Goal: Transaction & Acquisition: Obtain resource

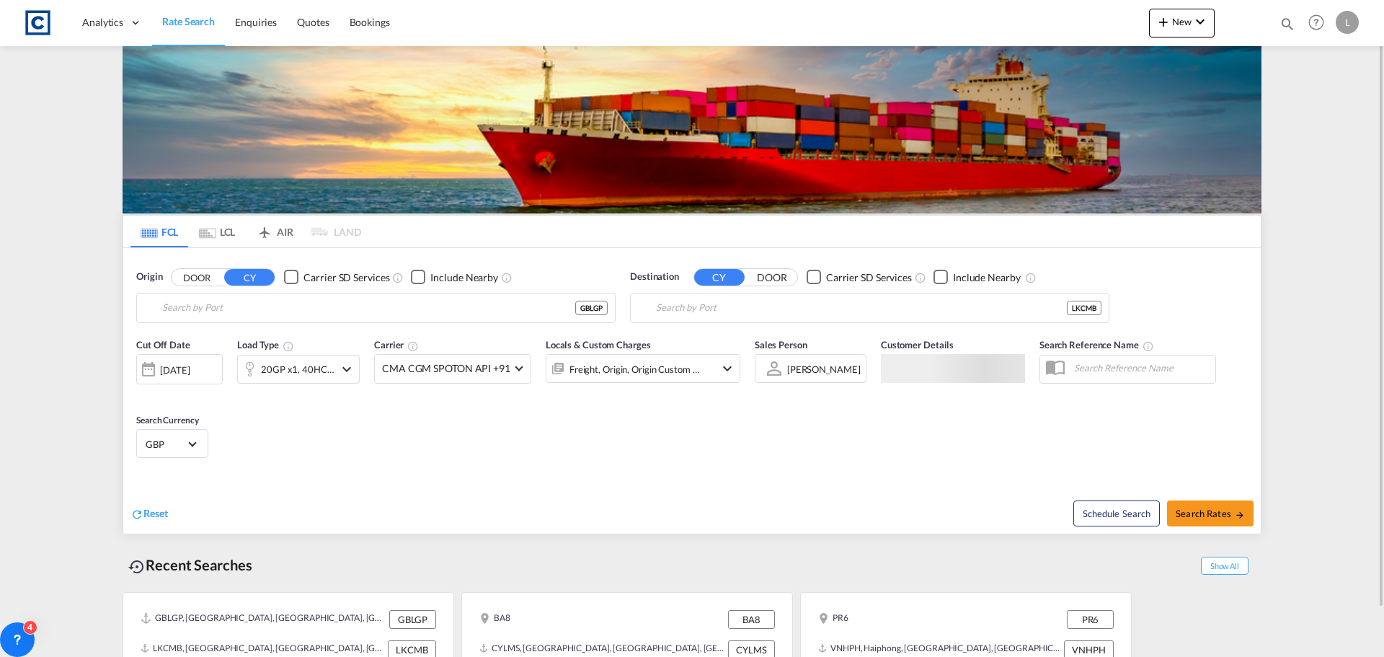
type input "[GEOGRAPHIC_DATA], [GEOGRAPHIC_DATA]"
type input "Colombo, LKCMB"
click at [195, 275] on button "DOOR" at bounding box center [197, 277] width 50 height 17
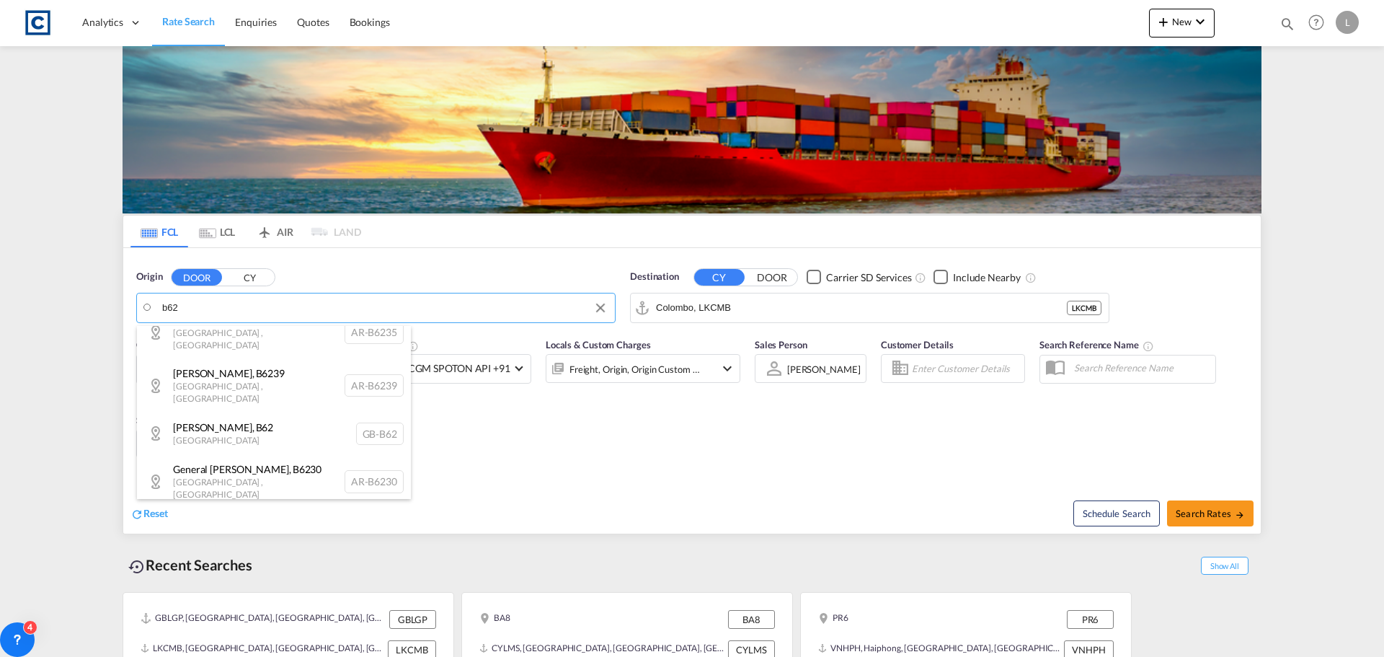
scroll to position [216, 0]
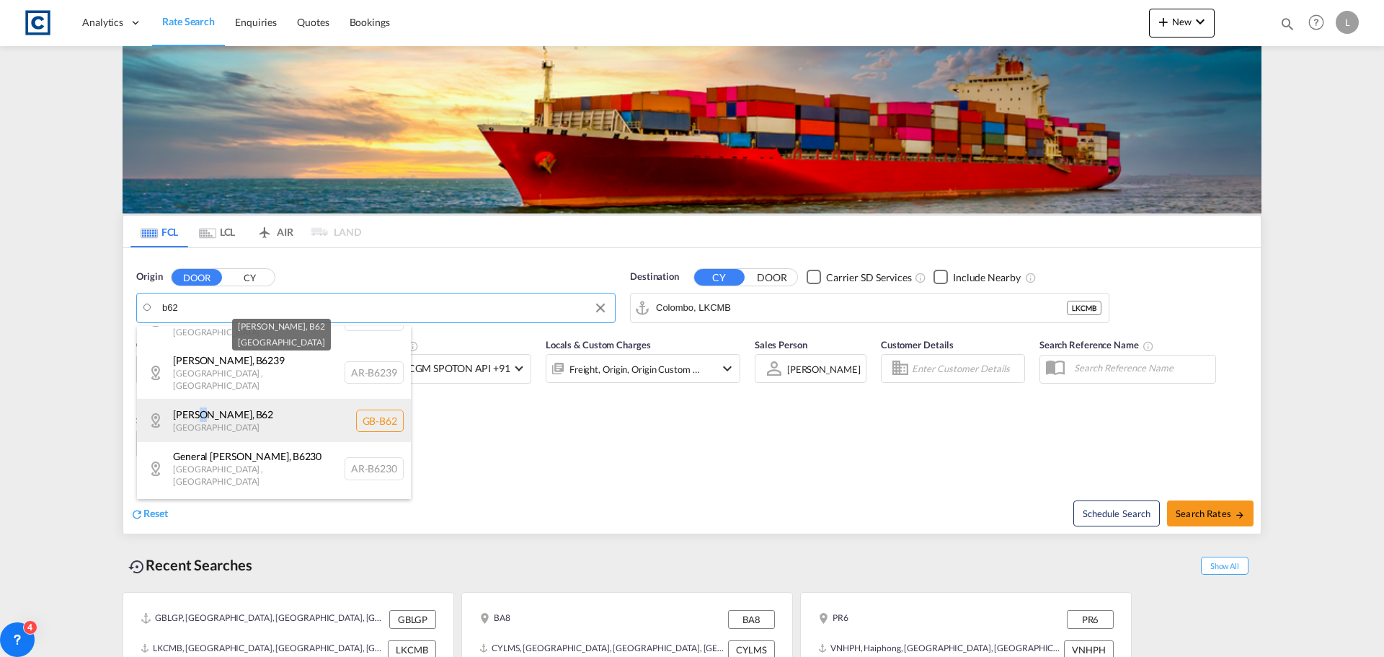
click at [200, 399] on div "[GEOGRAPHIC_DATA] , B62 [GEOGRAPHIC_DATA] [GEOGRAPHIC_DATA]-B62" at bounding box center [274, 420] width 274 height 43
type input "GB-B62, [GEOGRAPHIC_DATA]"
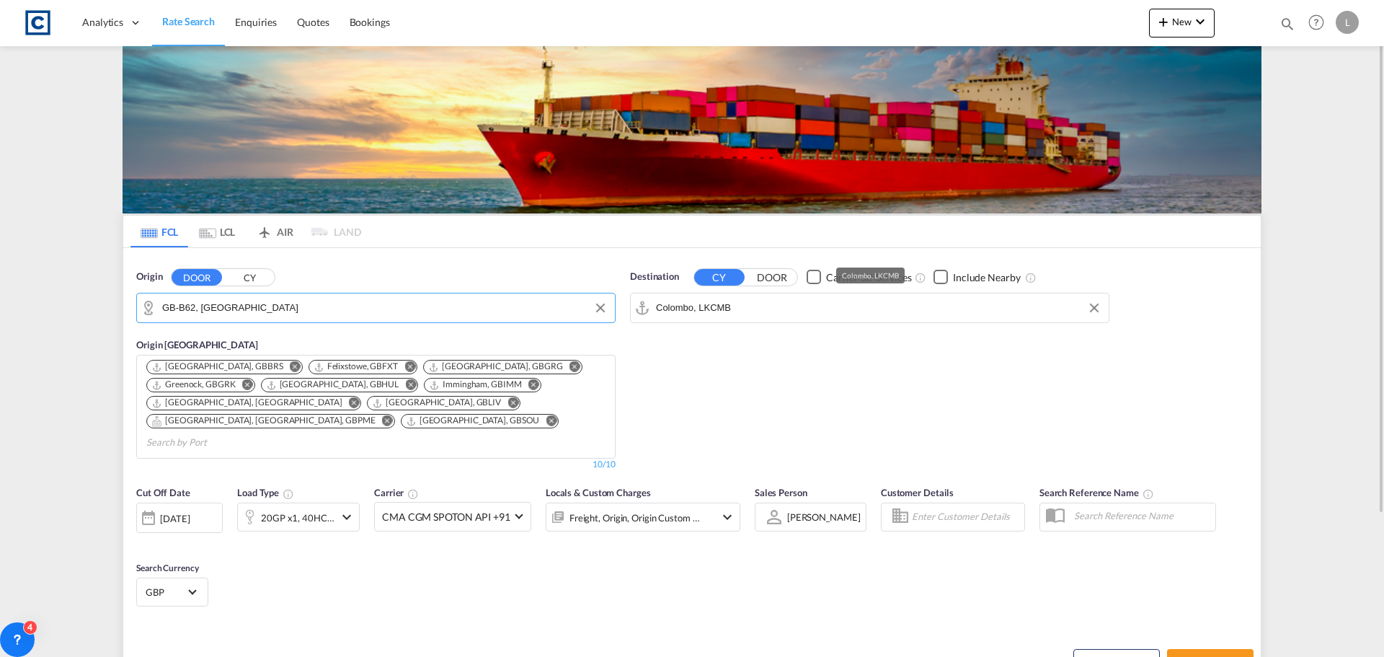
click at [783, 303] on input "Colombo, LKCMB" at bounding box center [879, 308] width 446 height 22
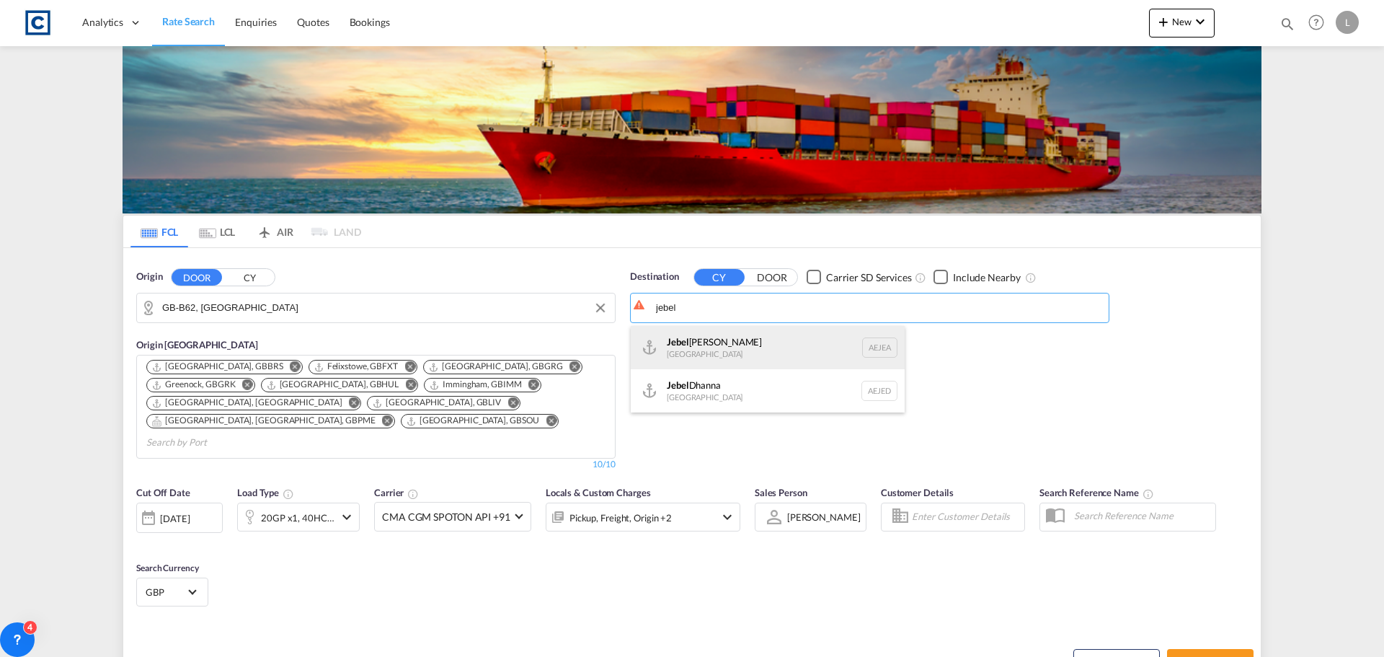
click at [690, 342] on div "[GEOGRAPHIC_DATA] [GEOGRAPHIC_DATA]" at bounding box center [768, 347] width 274 height 43
type input "[GEOGRAPHIC_DATA], [GEOGRAPHIC_DATA]"
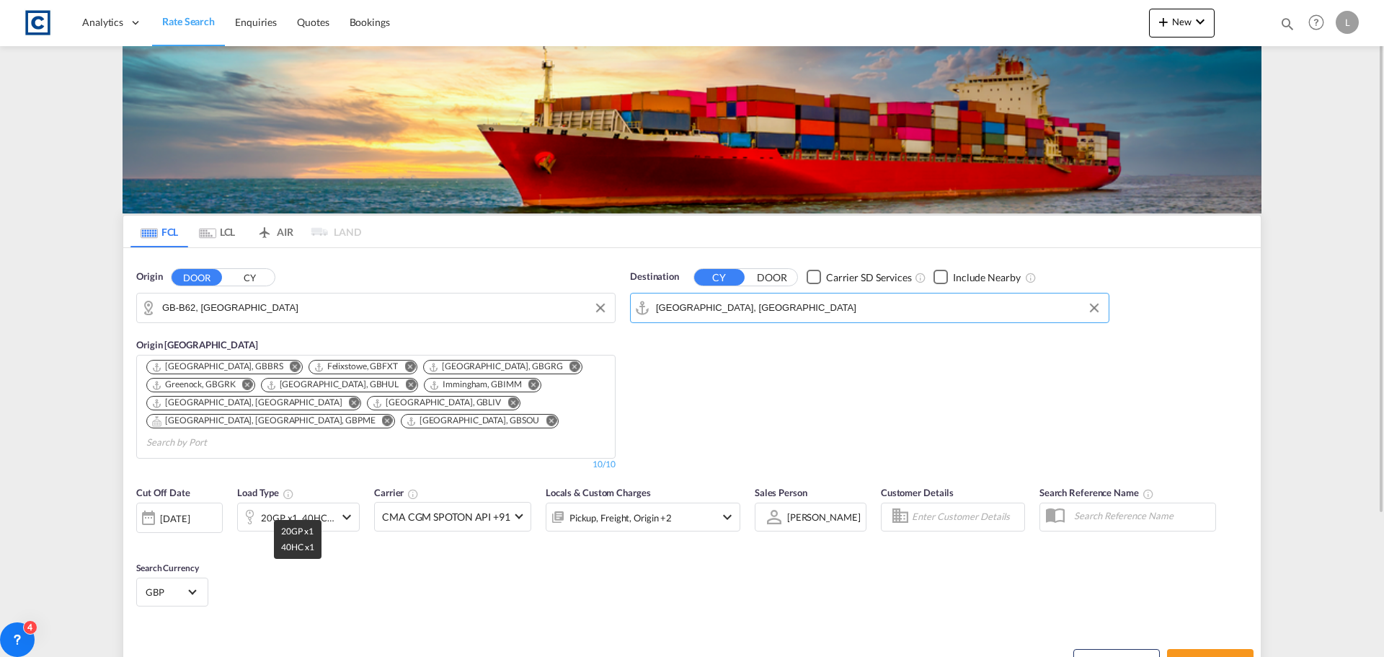
click at [322, 508] on div "20GP x1, 40HC x1" at bounding box center [298, 518] width 74 height 20
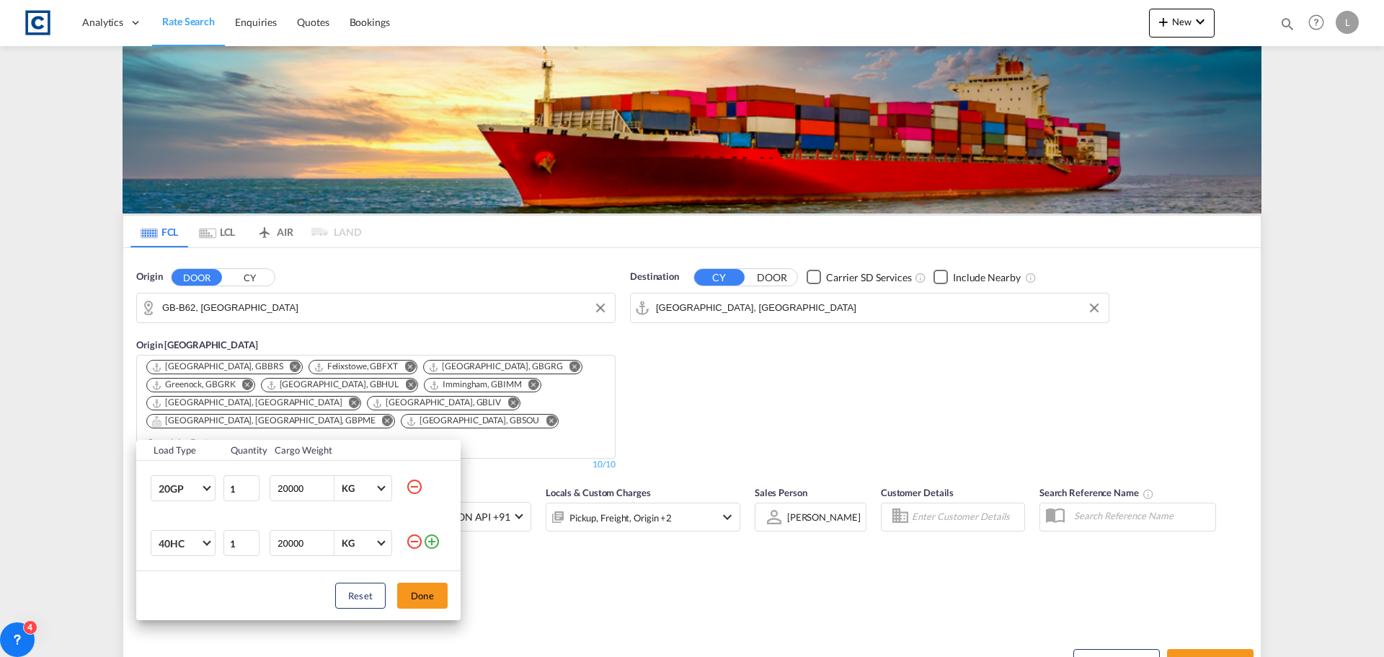
click at [410, 541] on md-icon "icon-minus-circle-outline" at bounding box center [414, 541] width 17 height 17
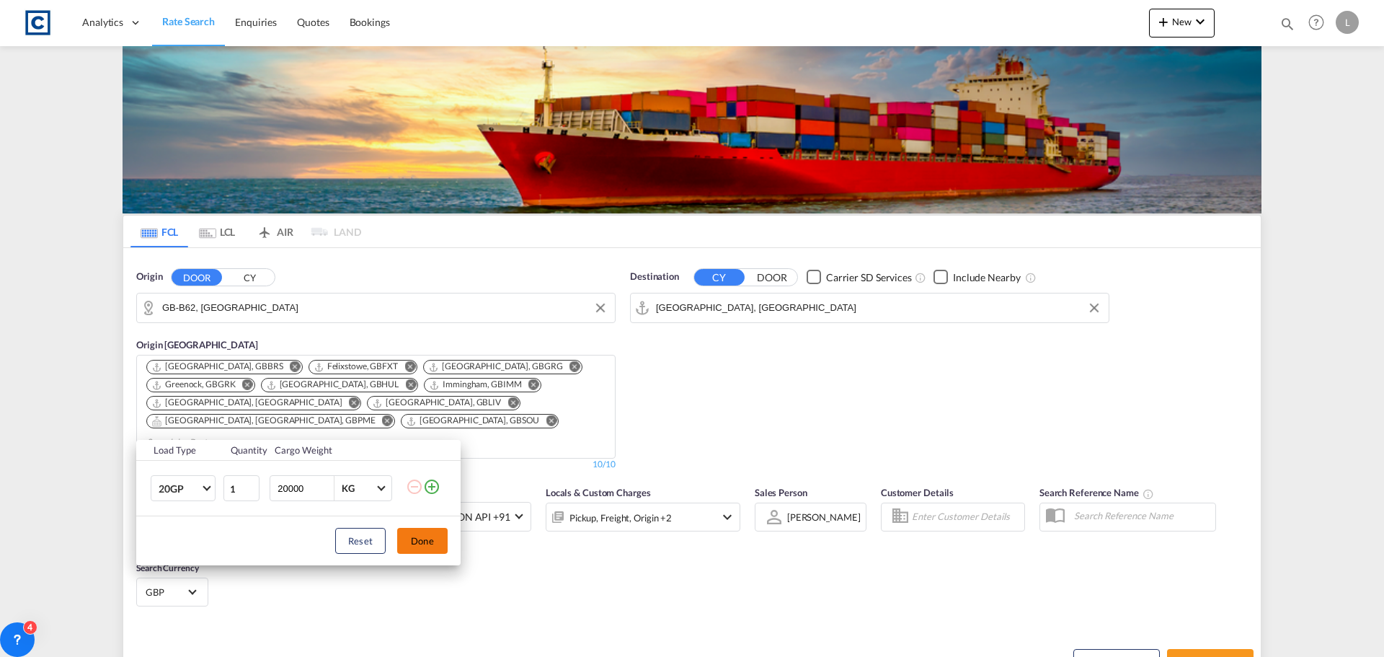
click at [412, 539] on button "Done" at bounding box center [422, 541] width 50 height 26
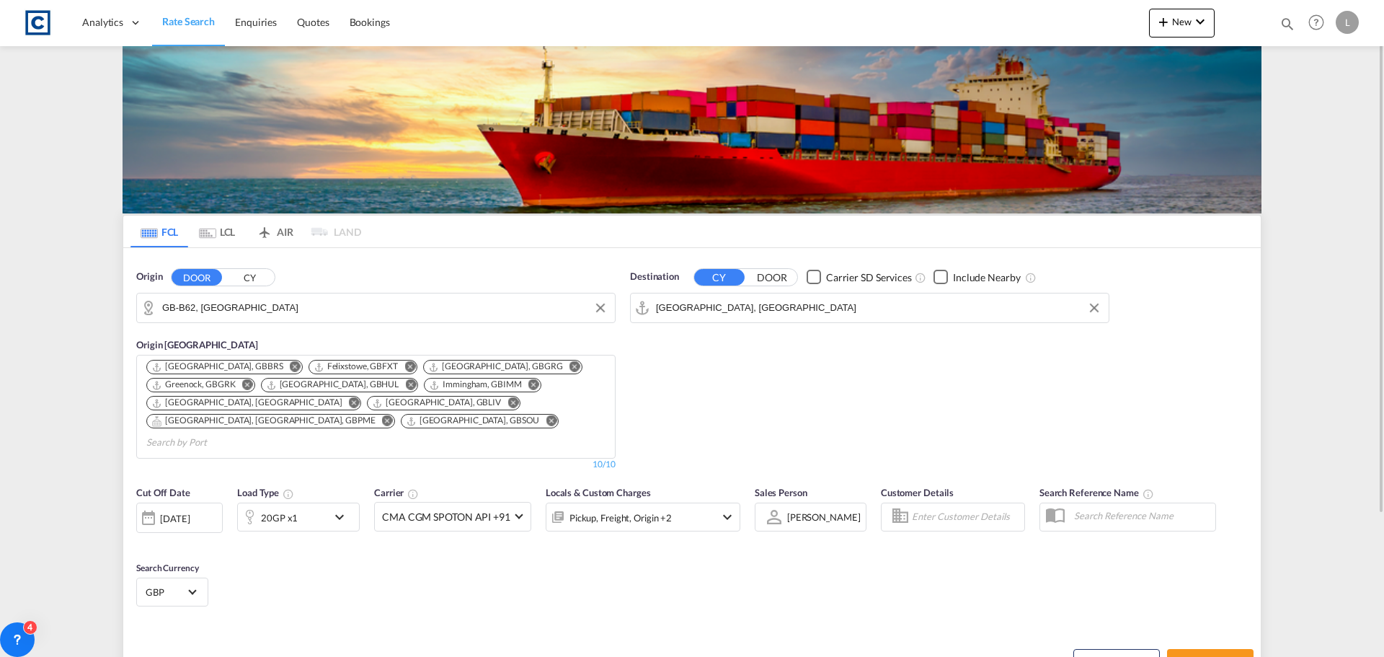
click at [617, 503] on div "Pickup, Freight, Origin +2" at bounding box center [624, 517] width 154 height 29
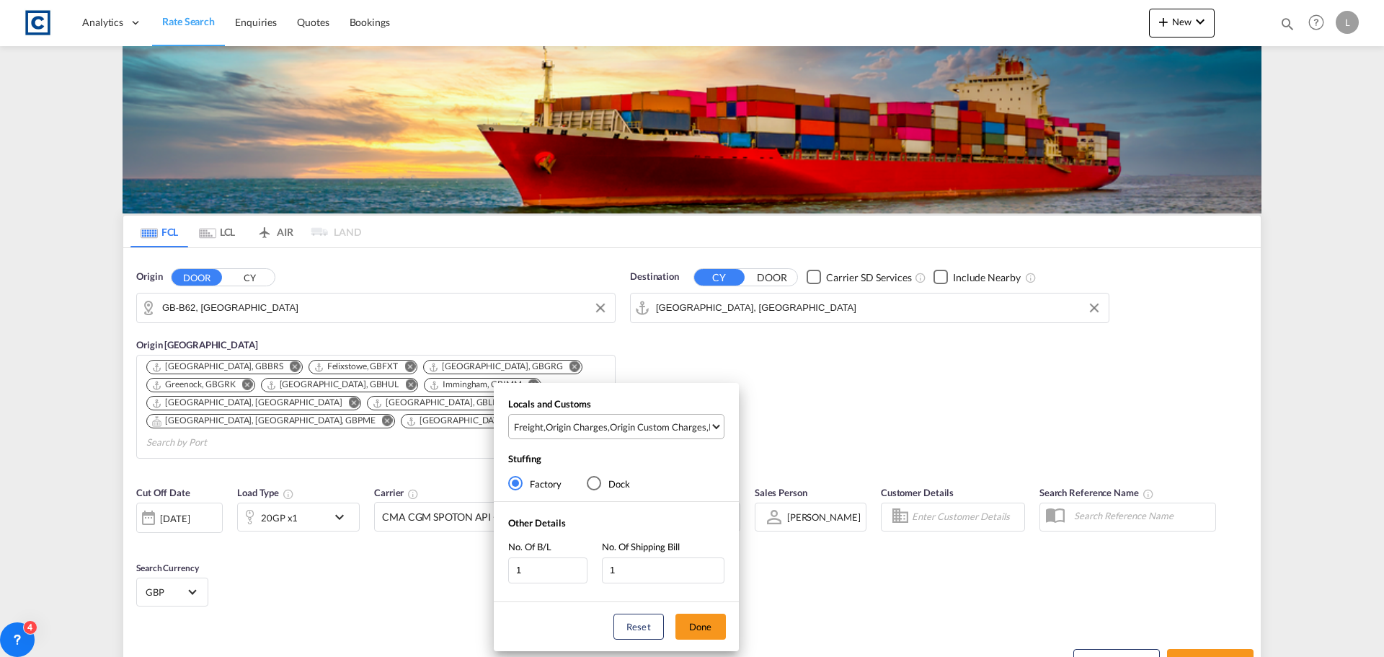
click at [605, 431] on div "Origin Charges" at bounding box center [577, 426] width 62 height 13
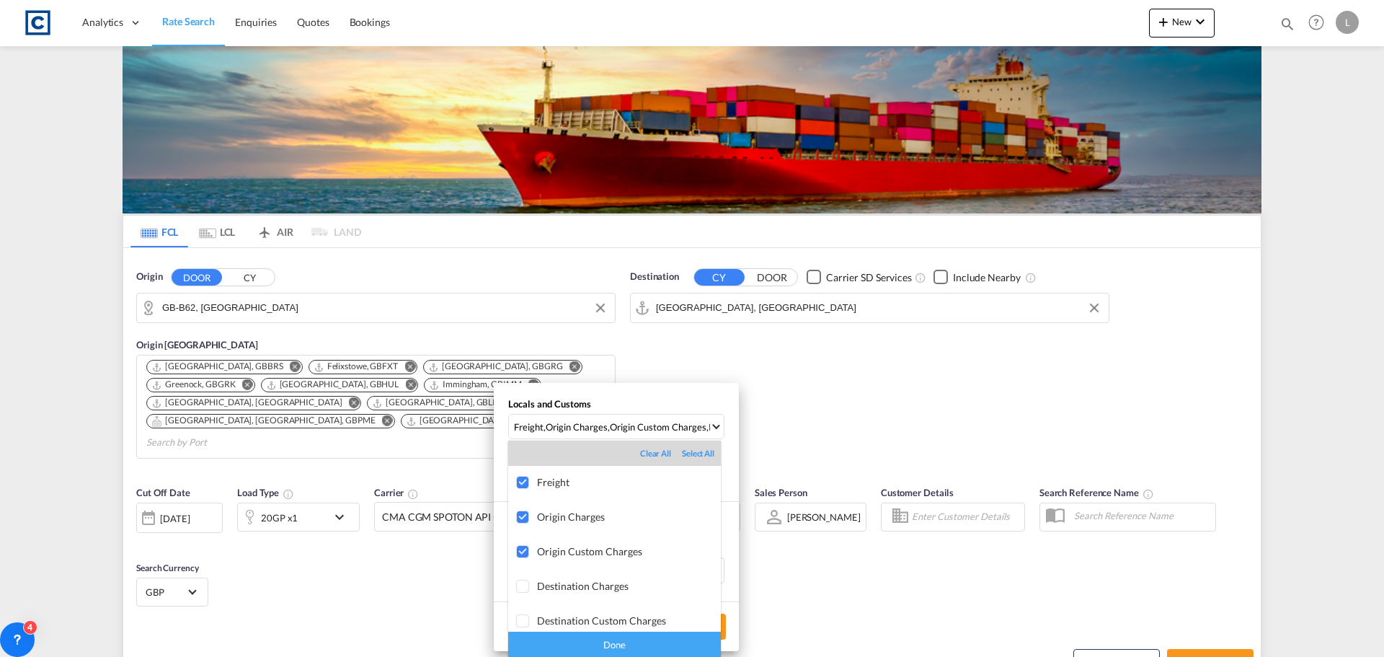
click at [625, 638] on div "Done" at bounding box center [614, 644] width 213 height 25
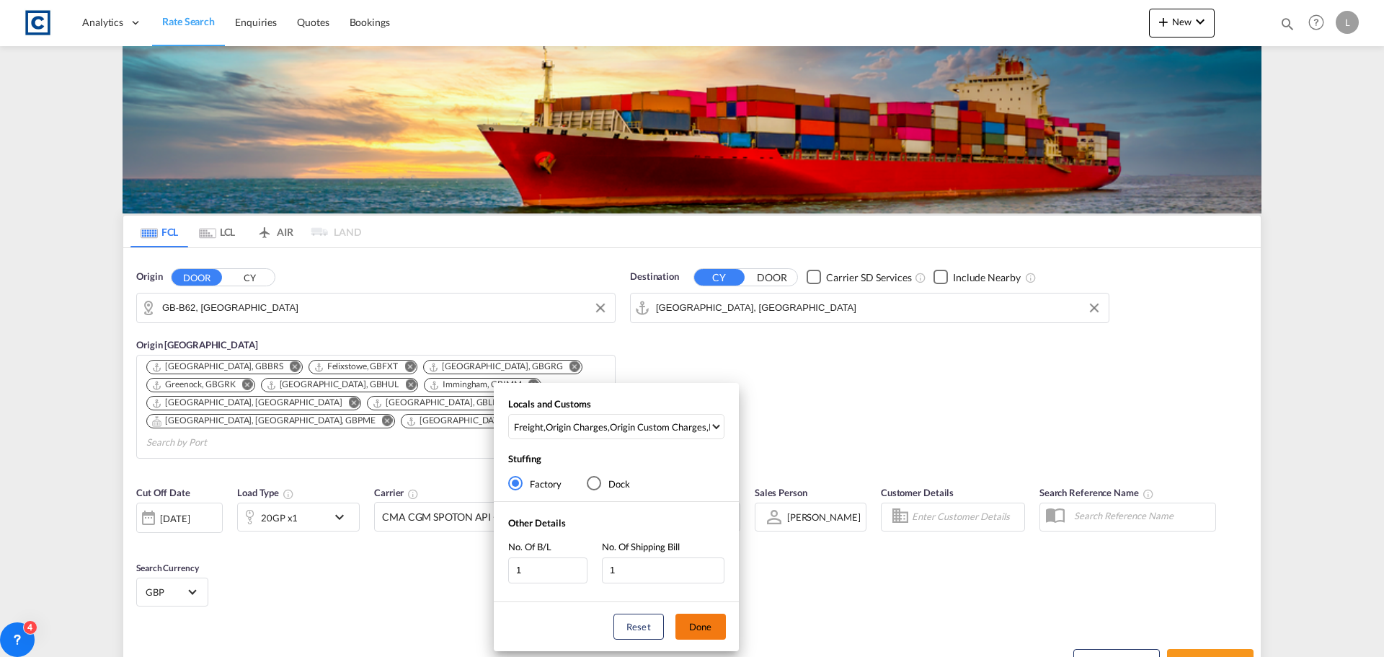
click at [709, 622] on button "Done" at bounding box center [701, 627] width 50 height 26
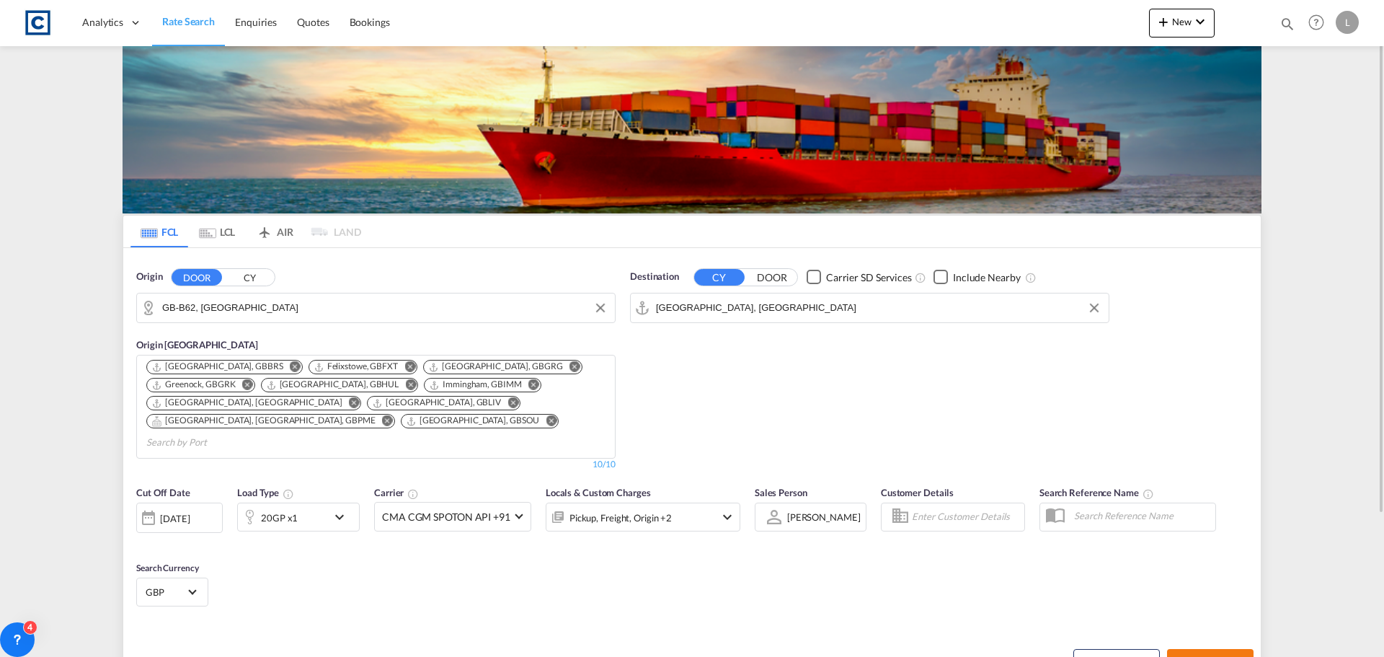
click at [1203, 656] on span "Search Rates" at bounding box center [1210, 662] width 69 height 12
type input "B62 to AEJEA / [DATE]"
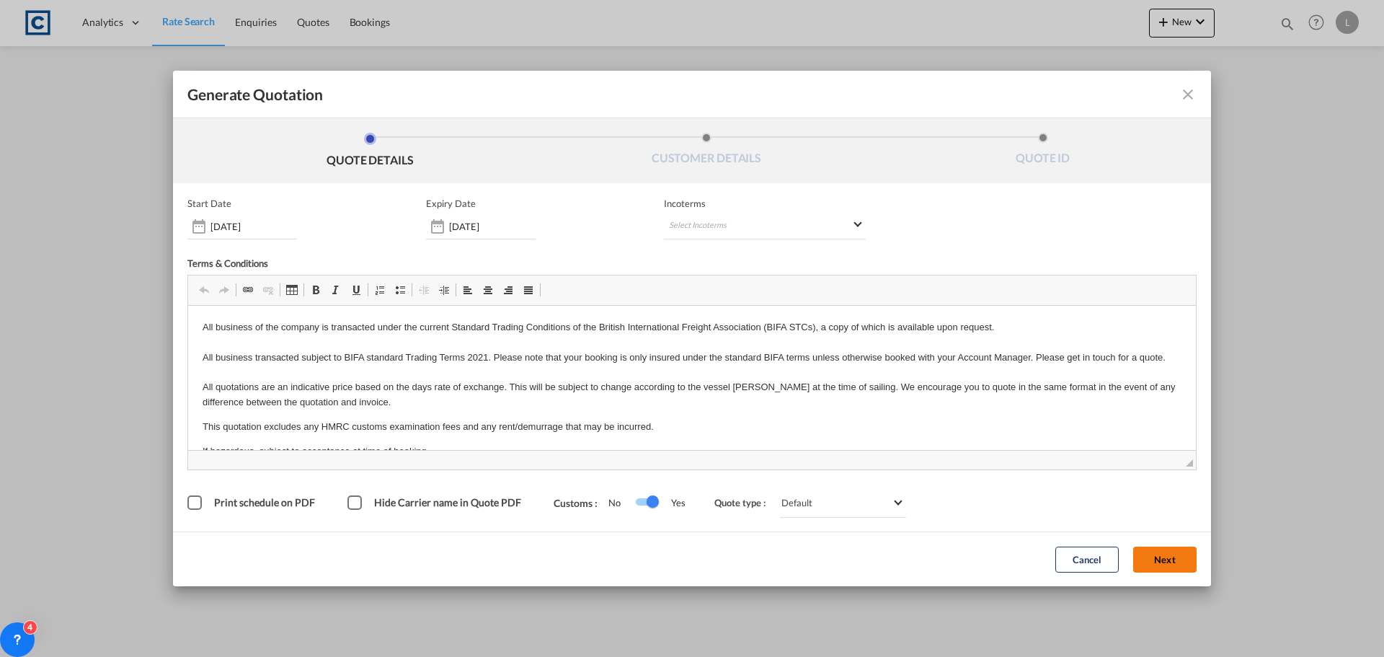
click at [1158, 553] on button "Next" at bounding box center [1164, 560] width 63 height 26
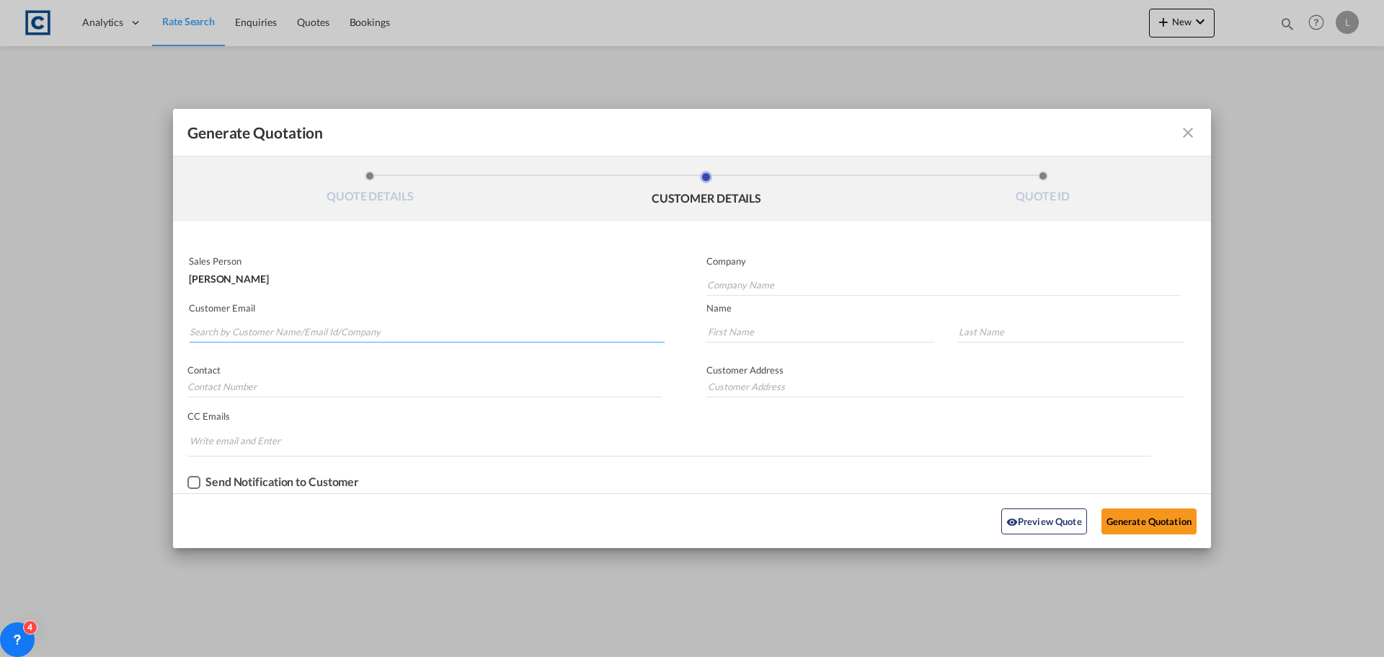
click at [201, 326] on input "Search by Customer Name/Email Id/Company" at bounding box center [427, 332] width 475 height 22
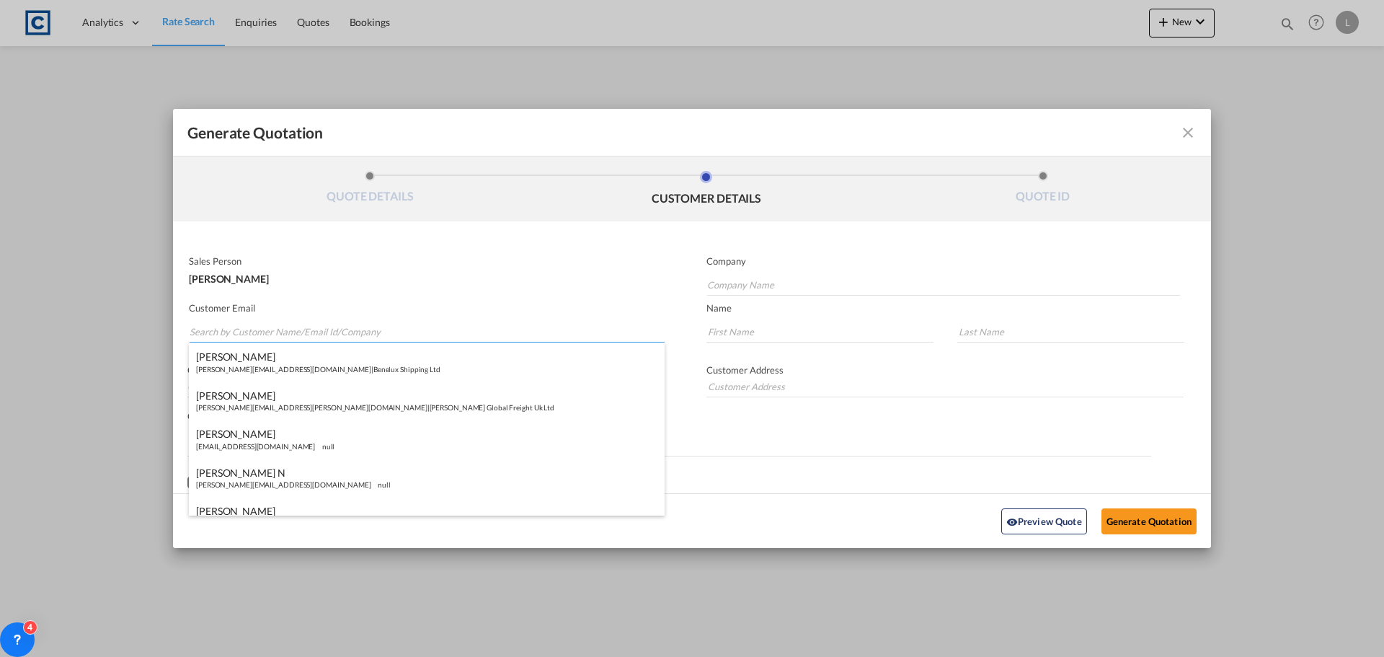
paste input "[PERSON_NAME] ([GEOGRAPHIC_DATA]) <[PERSON_NAME][EMAIL_ADDRESS][PERSON_NAME][DO…"
drag, startPoint x: 283, startPoint y: 335, endPoint x: 275, endPoint y: 291, distance: 44.0
click at [280, 328] on input "[PERSON_NAME] ([GEOGRAPHIC_DATA]) <[PERSON_NAME][EMAIL_ADDRESS][PERSON_NAME][DO…" at bounding box center [427, 332] width 475 height 22
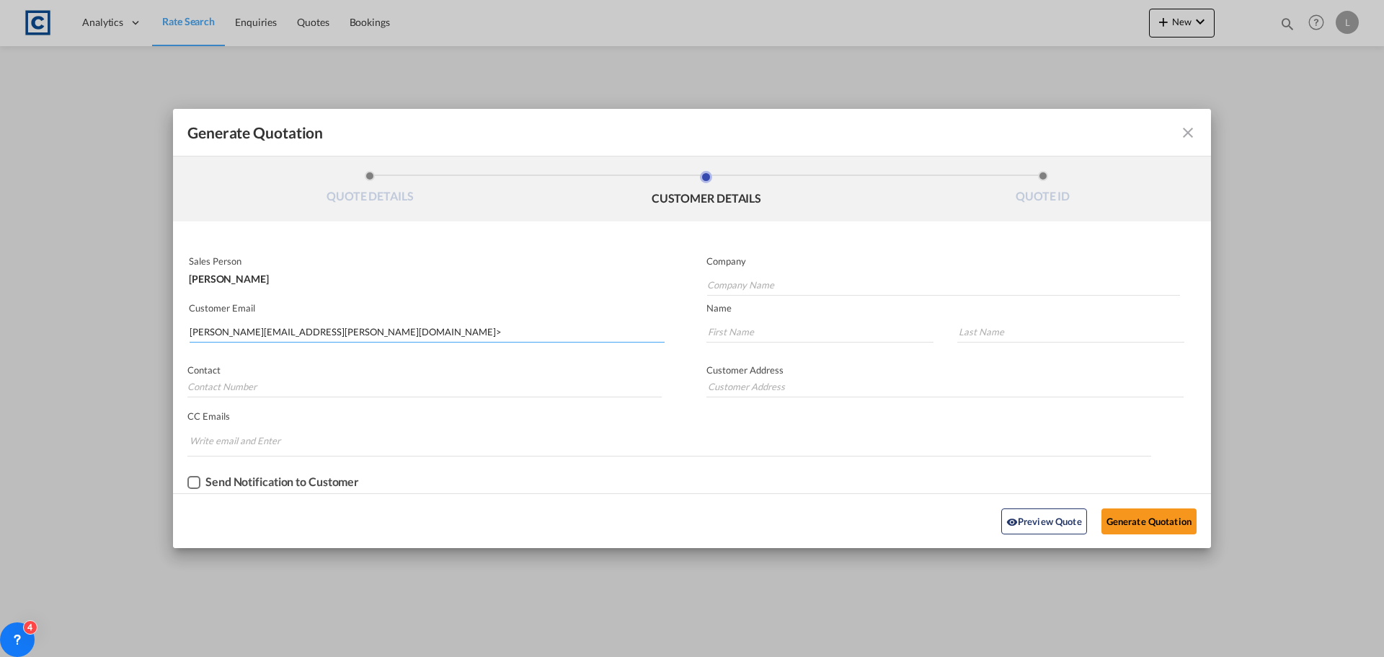
click at [368, 332] on input "[PERSON_NAME][EMAIL_ADDRESS][PERSON_NAME][DOMAIN_NAME]>" at bounding box center [427, 332] width 475 height 22
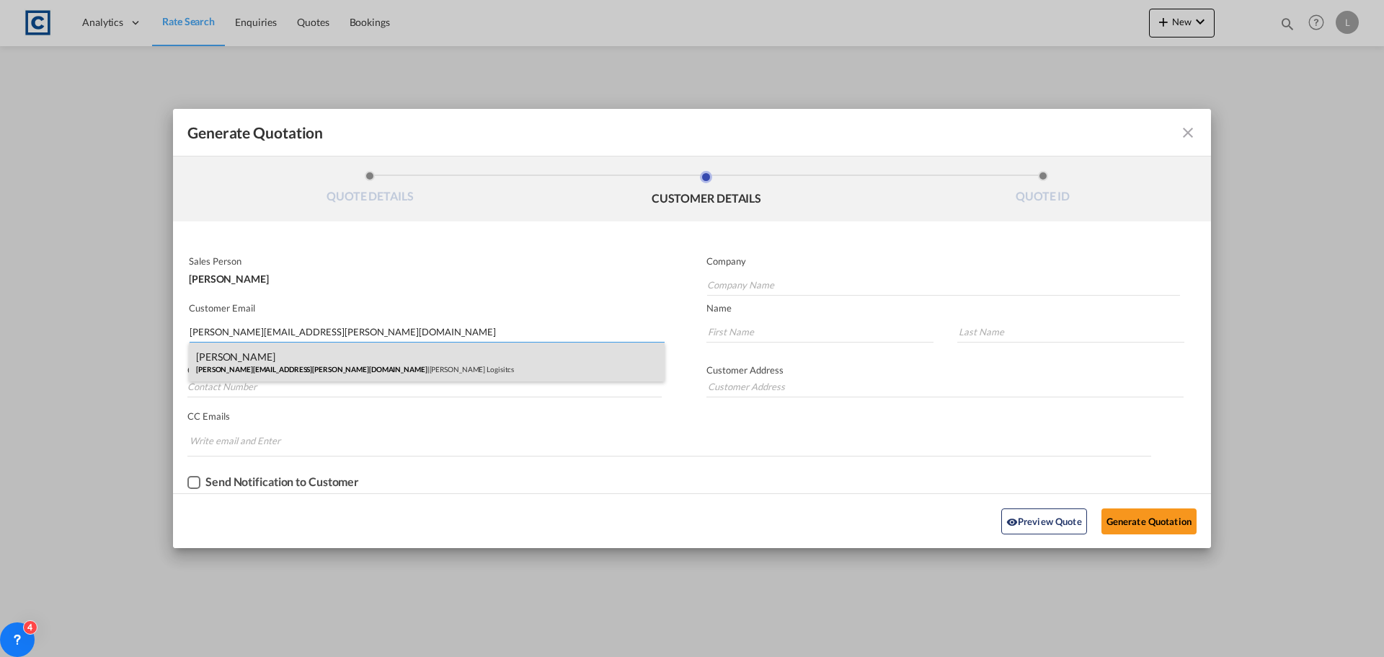
type input "[PERSON_NAME][EMAIL_ADDRESS][PERSON_NAME][DOMAIN_NAME]"
click at [265, 355] on div "[PERSON_NAME] [PERSON_NAME][EMAIL_ADDRESS][PERSON_NAME][DOMAIN_NAME] | [PERSON_…" at bounding box center [427, 361] width 476 height 39
type input "[PERSON_NAME] Logisitcs"
type input "[PERSON_NAME]"
type input "Locarno"
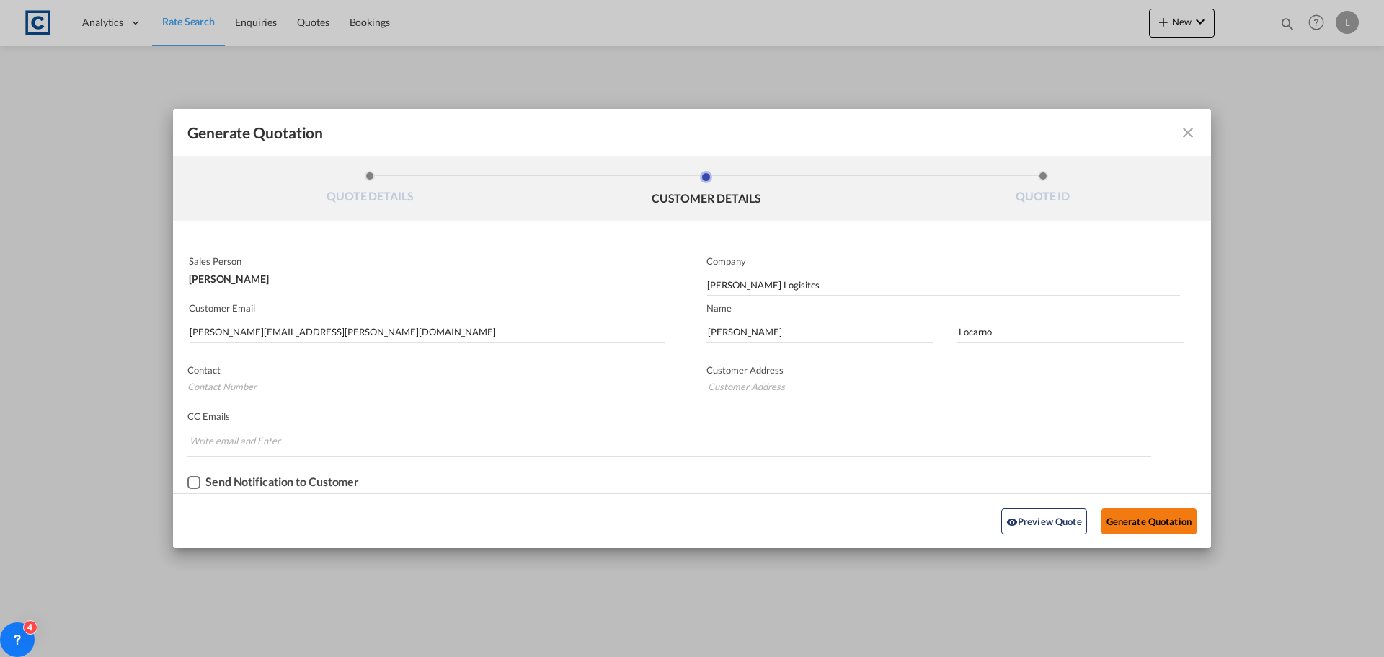
click at [1151, 514] on button "Generate Quotation" at bounding box center [1149, 521] width 95 height 26
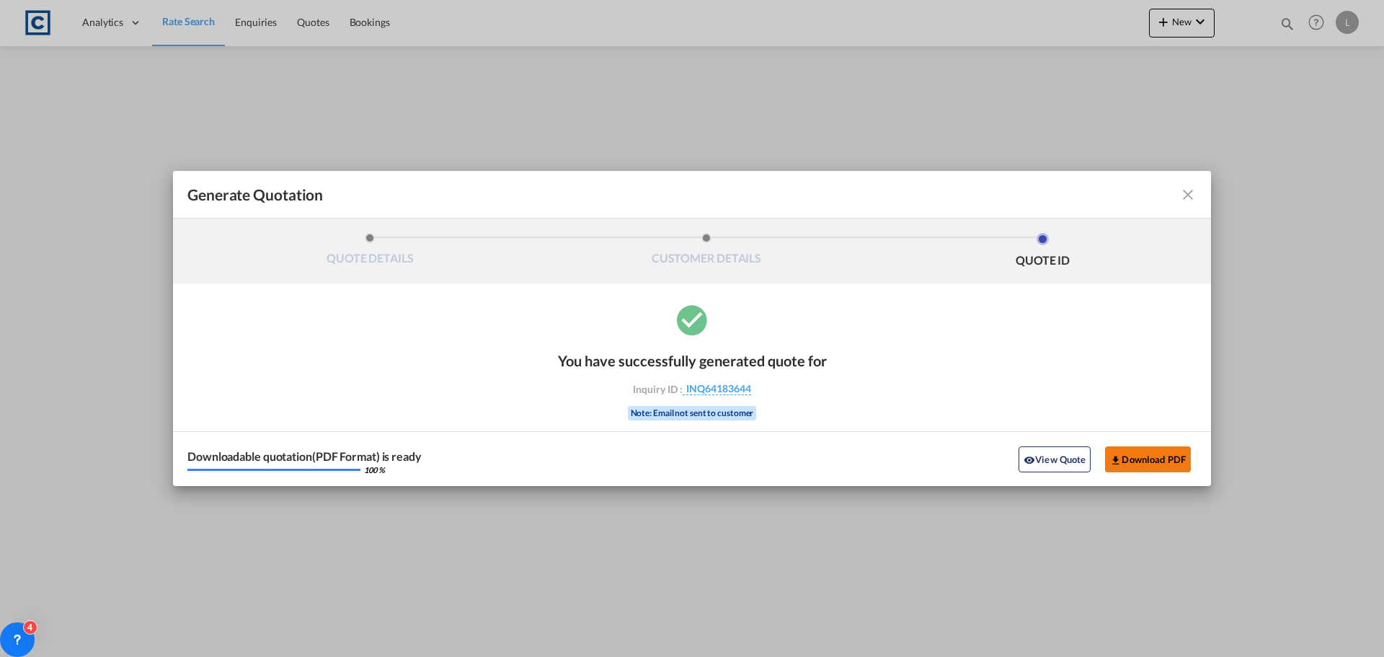
click at [1141, 453] on button "Download PDF" at bounding box center [1148, 459] width 86 height 26
click at [1193, 195] on md-icon "icon-close fg-AAA8AD cursor m-0" at bounding box center [1188, 194] width 17 height 17
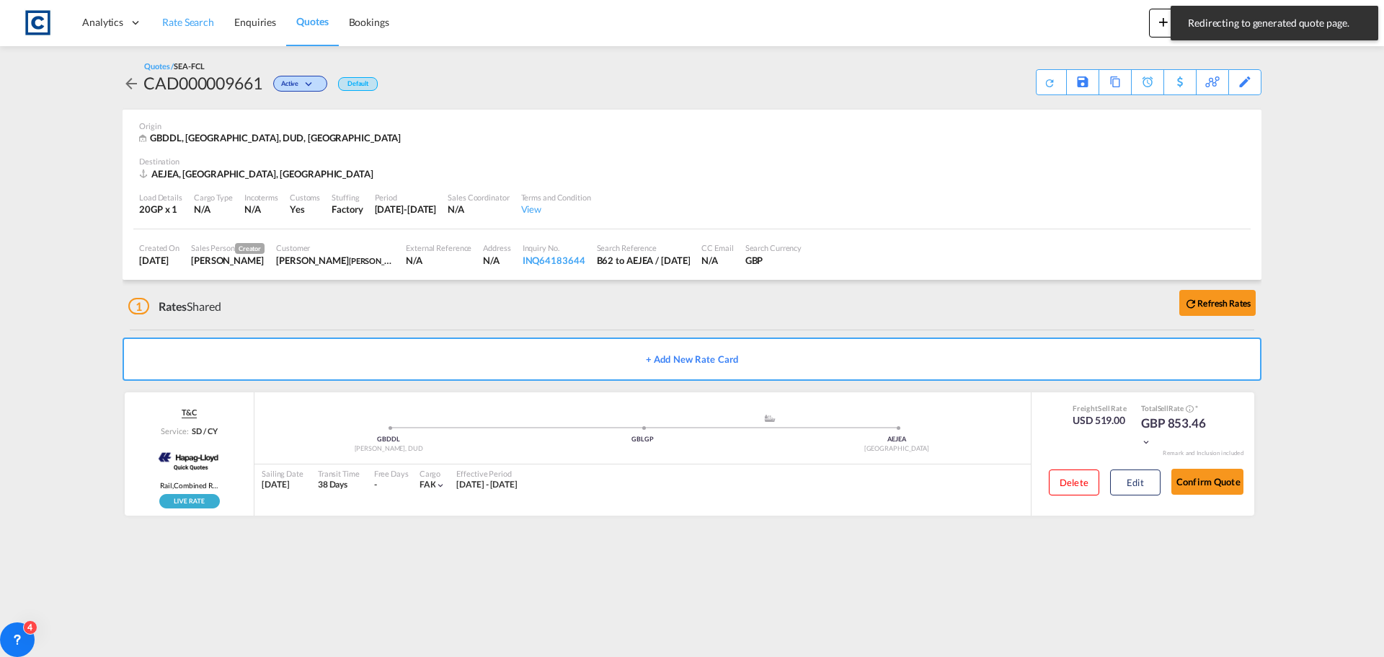
click at [184, 18] on span "Rate Search" at bounding box center [188, 22] width 52 height 12
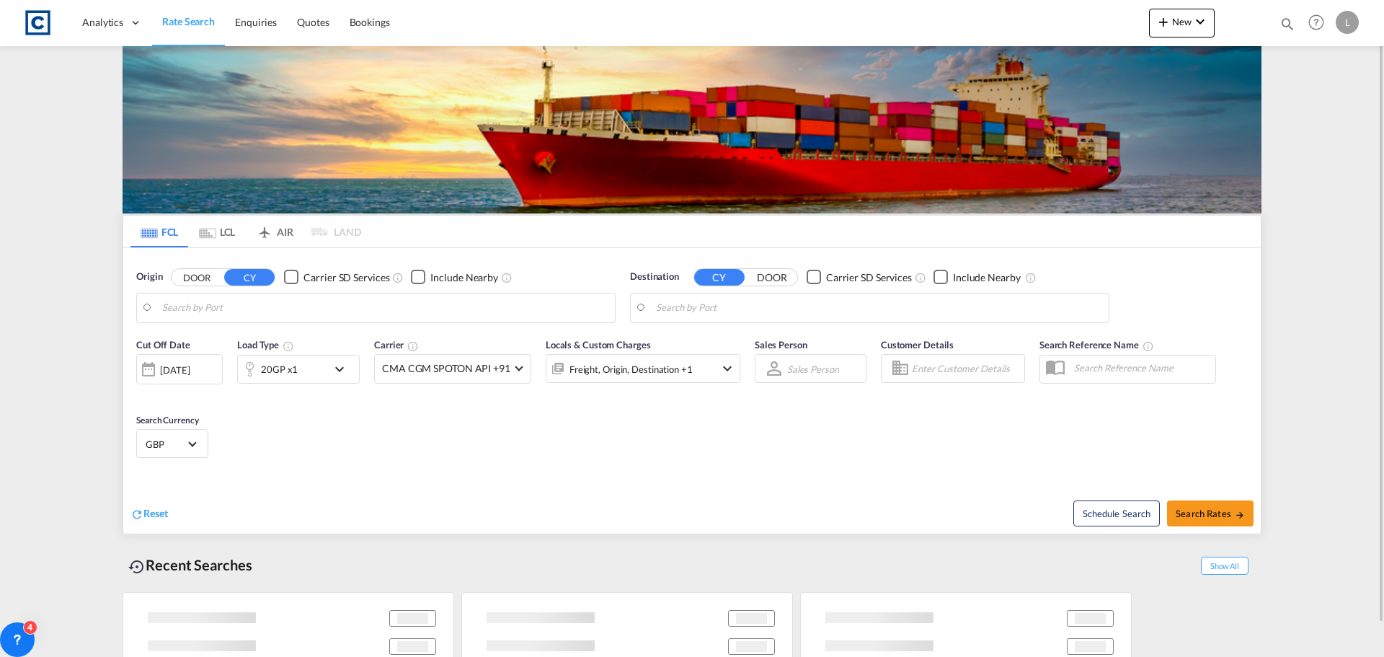
type input "GB-B62, [GEOGRAPHIC_DATA]"
type input "[GEOGRAPHIC_DATA], [GEOGRAPHIC_DATA]"
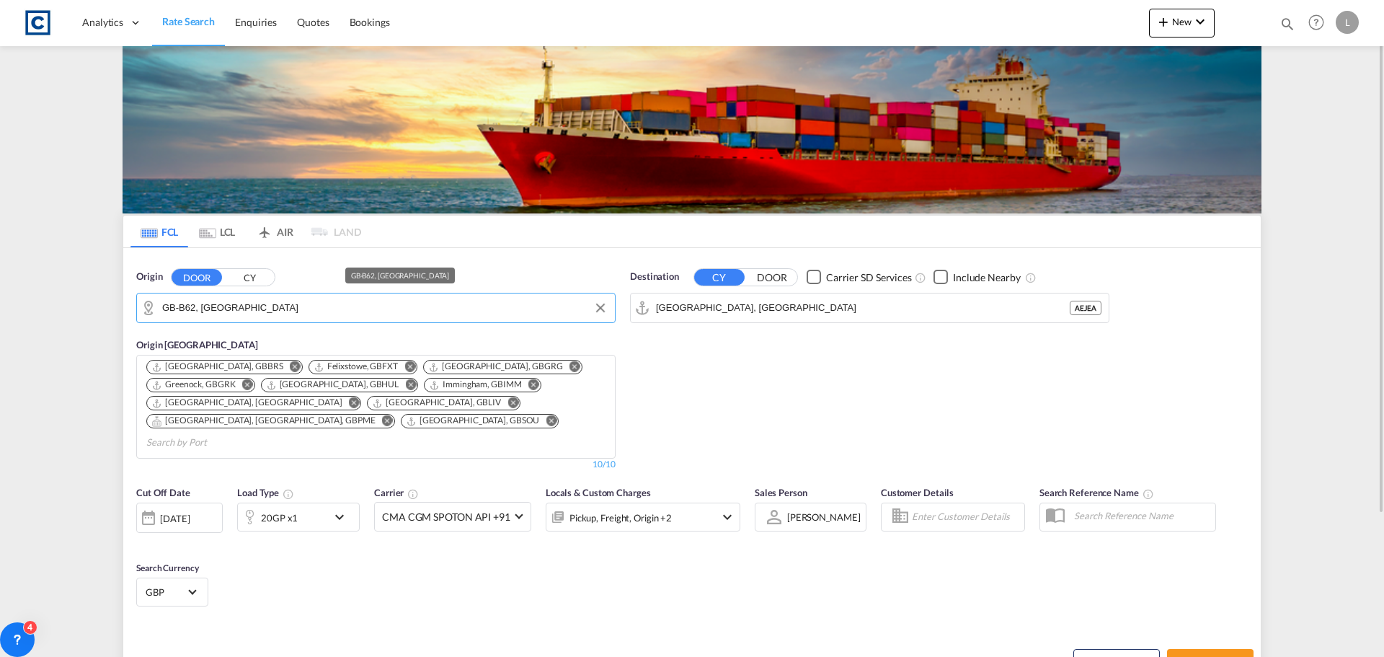
click at [276, 311] on input "GB-B62, [GEOGRAPHIC_DATA]" at bounding box center [385, 308] width 446 height 22
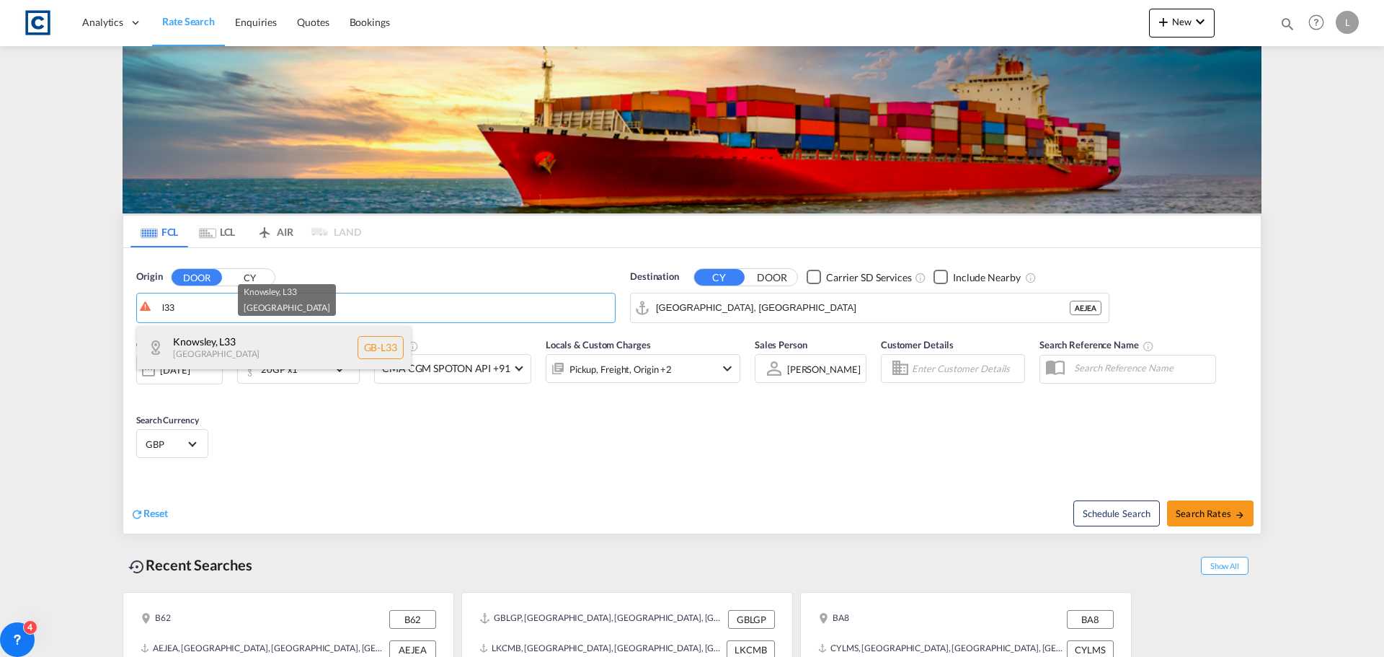
click at [226, 337] on div "Knowsley , L33 [GEOGRAPHIC_DATA] [GEOGRAPHIC_DATA]-L33" at bounding box center [274, 347] width 274 height 43
type input "GB-L33, Knowsley"
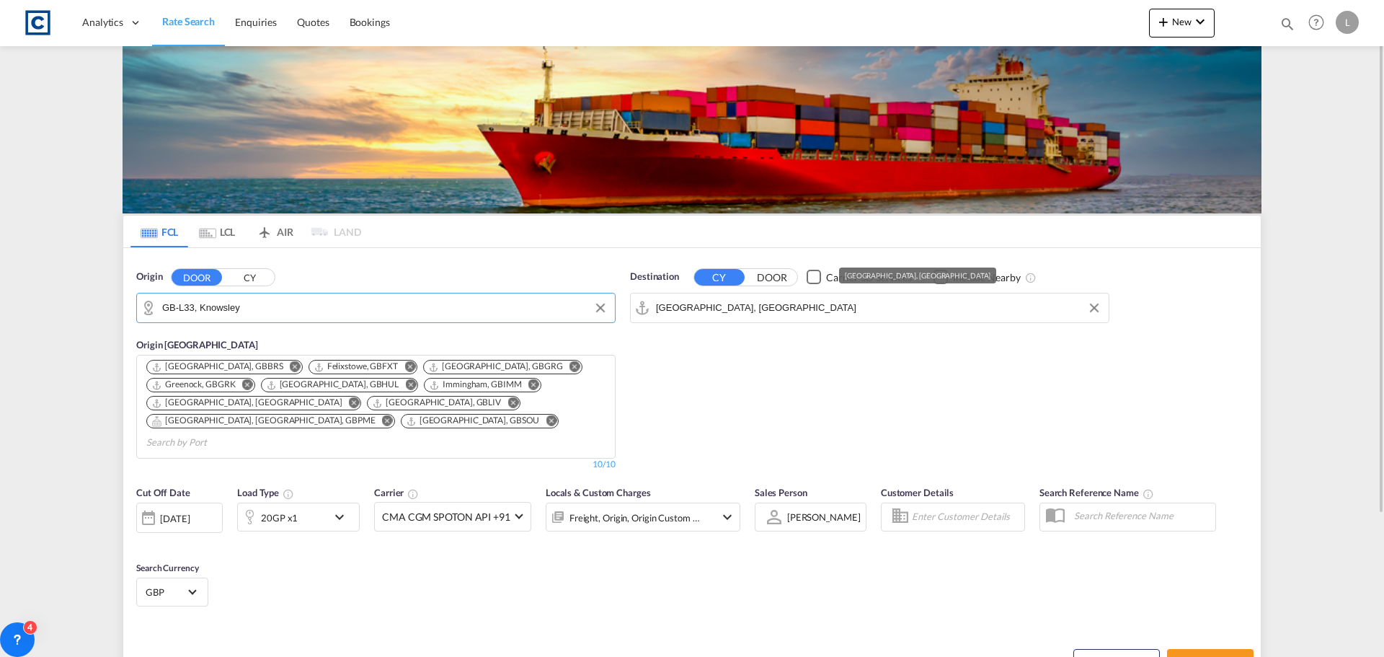
click at [748, 305] on input "[GEOGRAPHIC_DATA], [GEOGRAPHIC_DATA]" at bounding box center [879, 308] width 446 height 22
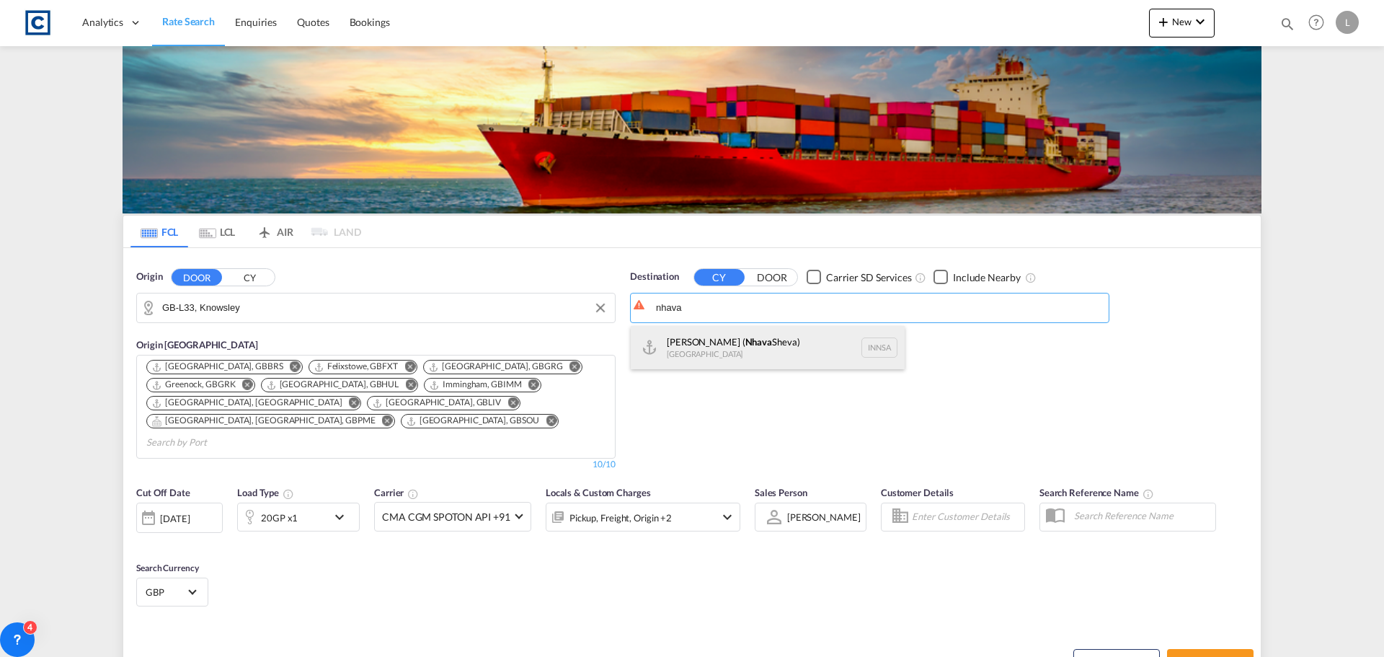
click at [697, 343] on div "[PERSON_NAME] ( [GEOGRAPHIC_DATA]) [GEOGRAPHIC_DATA] [GEOGRAPHIC_DATA]" at bounding box center [768, 347] width 274 height 43
type input "[PERSON_NAME] ([PERSON_NAME]), [GEOGRAPHIC_DATA]"
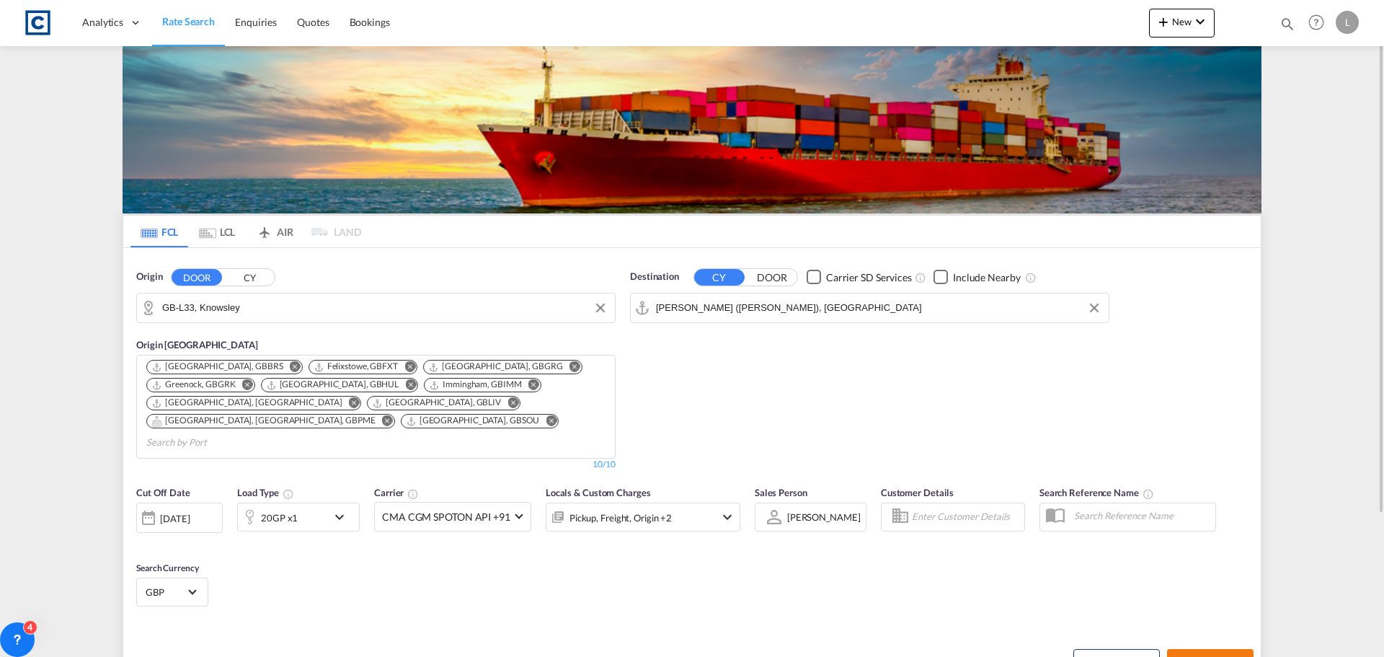
click at [1199, 649] on button "Search Rates" at bounding box center [1210, 662] width 87 height 26
type input "L33 to INNSA / [DATE]"
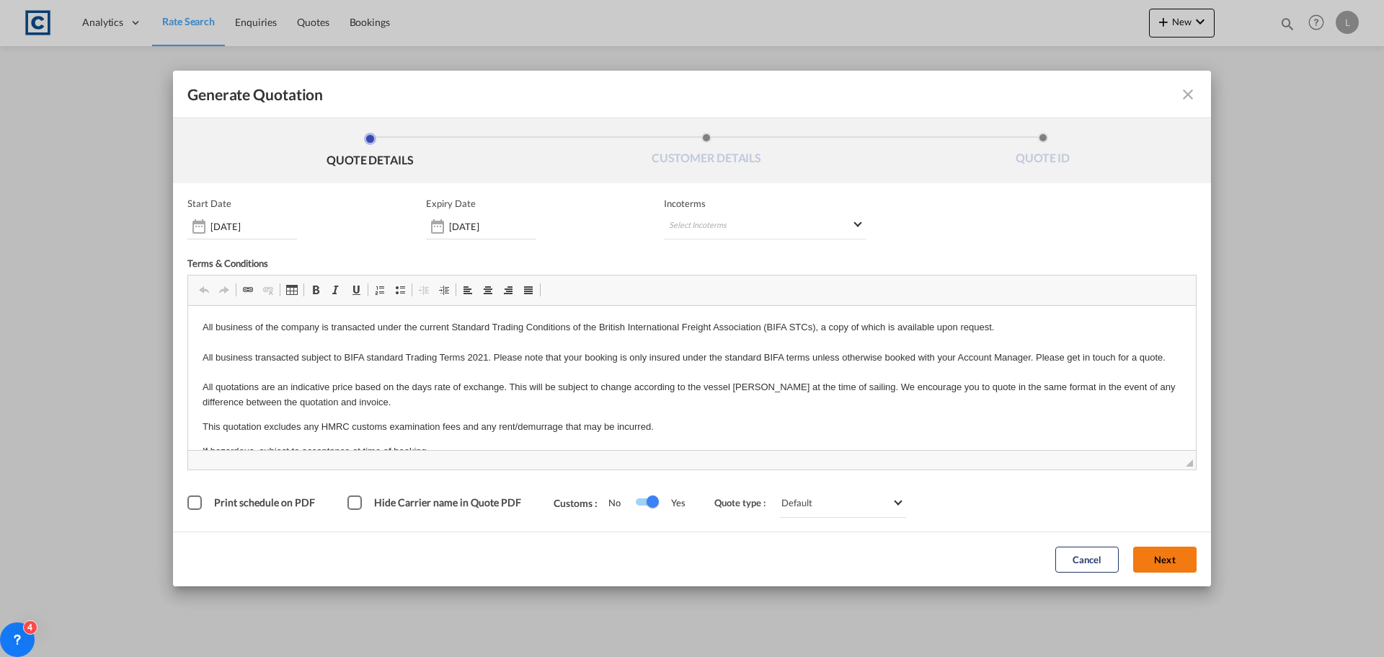
click at [1158, 553] on button "Next" at bounding box center [1164, 560] width 63 height 26
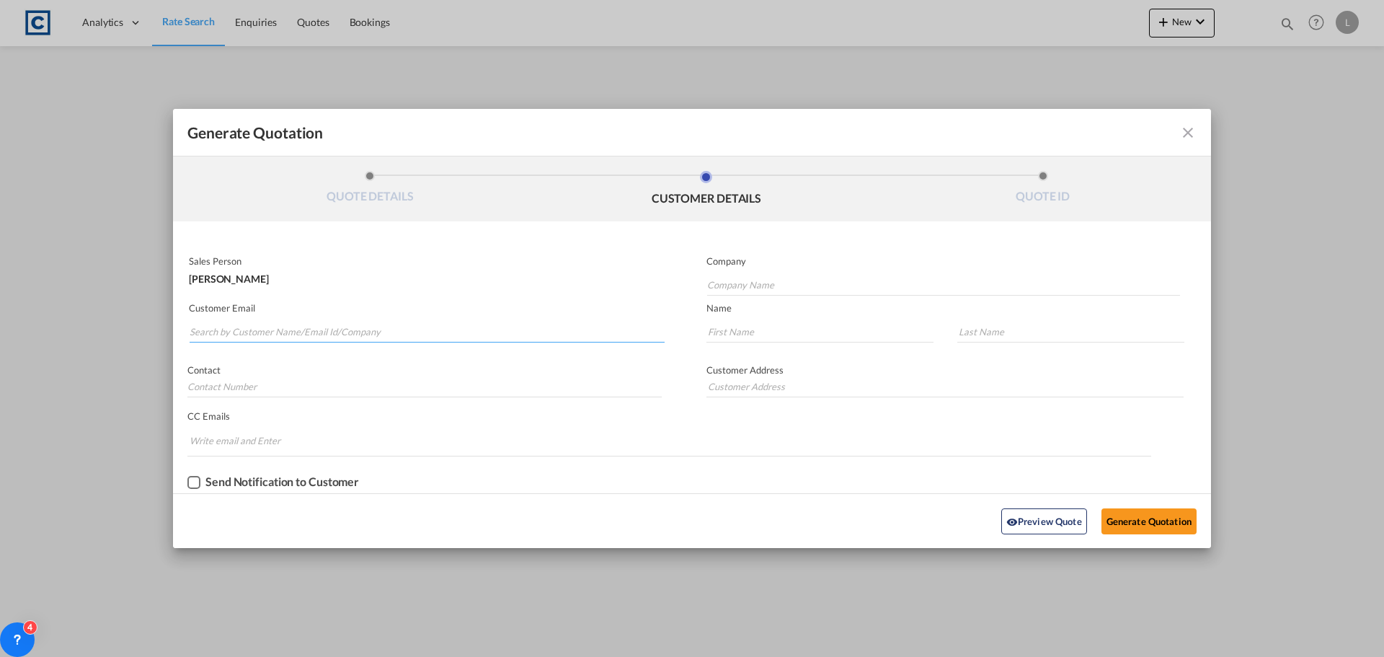
click at [203, 333] on input "Search by Customer Name/Email Id/Company" at bounding box center [427, 332] width 475 height 22
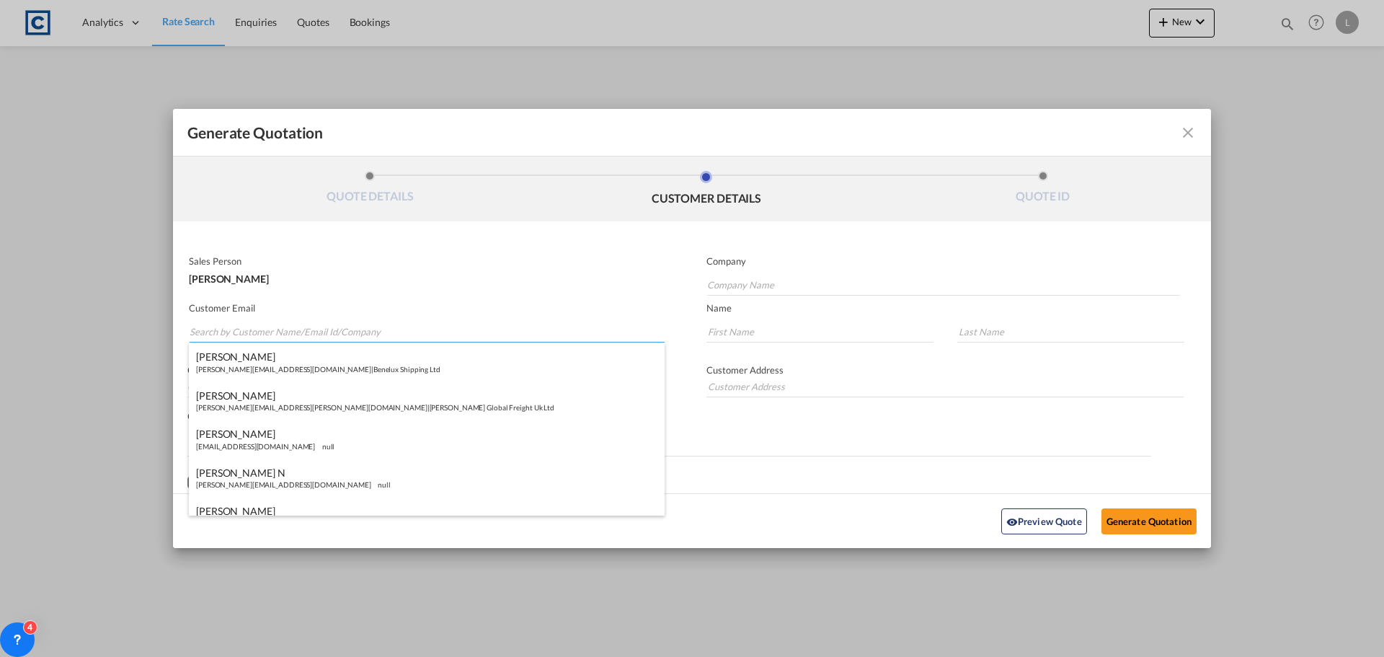
paste input "[PERSON_NAME] <[PERSON_NAME][EMAIL_ADDRESS][PERSON_NAME][DOMAIN_NAME]>"
drag, startPoint x: 244, startPoint y: 336, endPoint x: 247, endPoint y: 283, distance: 52.8
click at [244, 329] on input "[PERSON_NAME] <[PERSON_NAME][EMAIL_ADDRESS][PERSON_NAME][DOMAIN_NAME]>" at bounding box center [427, 332] width 475 height 22
click at [351, 331] on input "[EMAIL_ADDRESS][DOMAIN_NAME]>" at bounding box center [427, 332] width 475 height 22
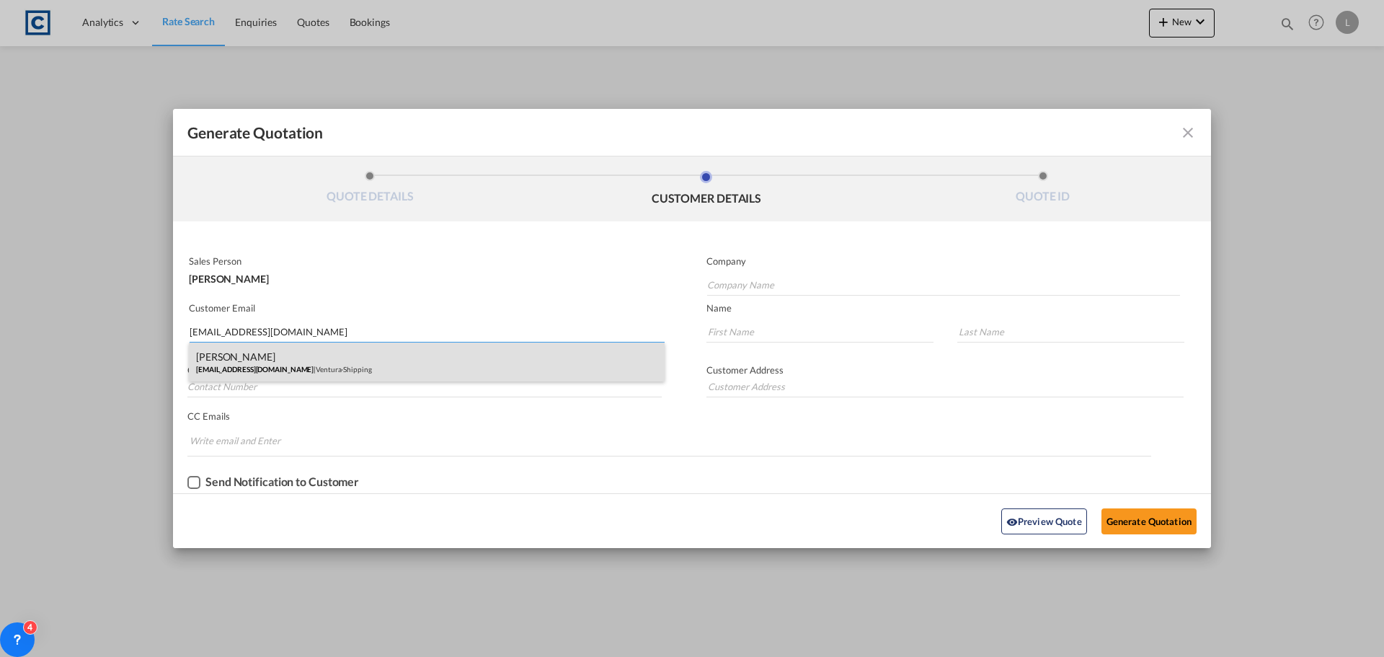
type input "[EMAIL_ADDRESS][DOMAIN_NAME]"
click at [286, 362] on div "[PERSON_NAME] [PERSON_NAME][EMAIL_ADDRESS][PERSON_NAME][DOMAIN_NAME] | Ventura-…" at bounding box center [427, 361] width 476 height 39
type input "Ventura-Shipping"
type input "Vineet"
type input "Naik"
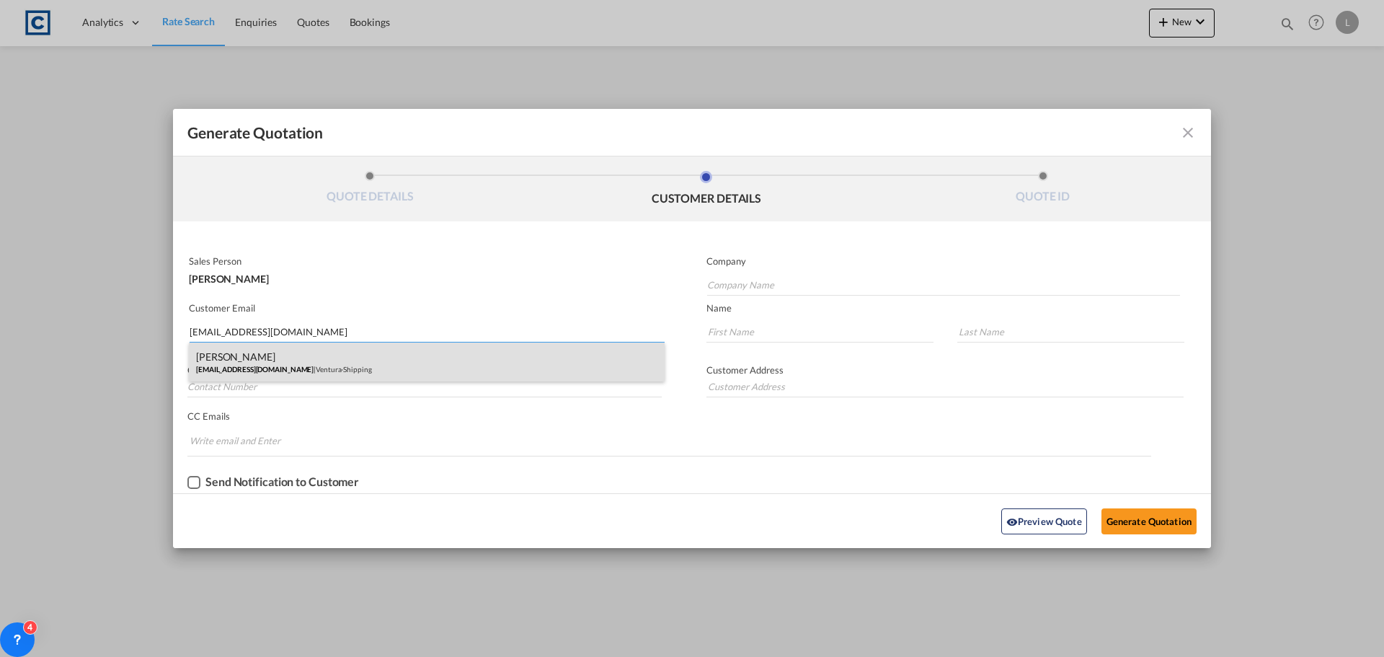
type input "[PHONE_NUMBER]"
type input "Ventura Shipping UK Ltd. [STREET_ADDRESS]"
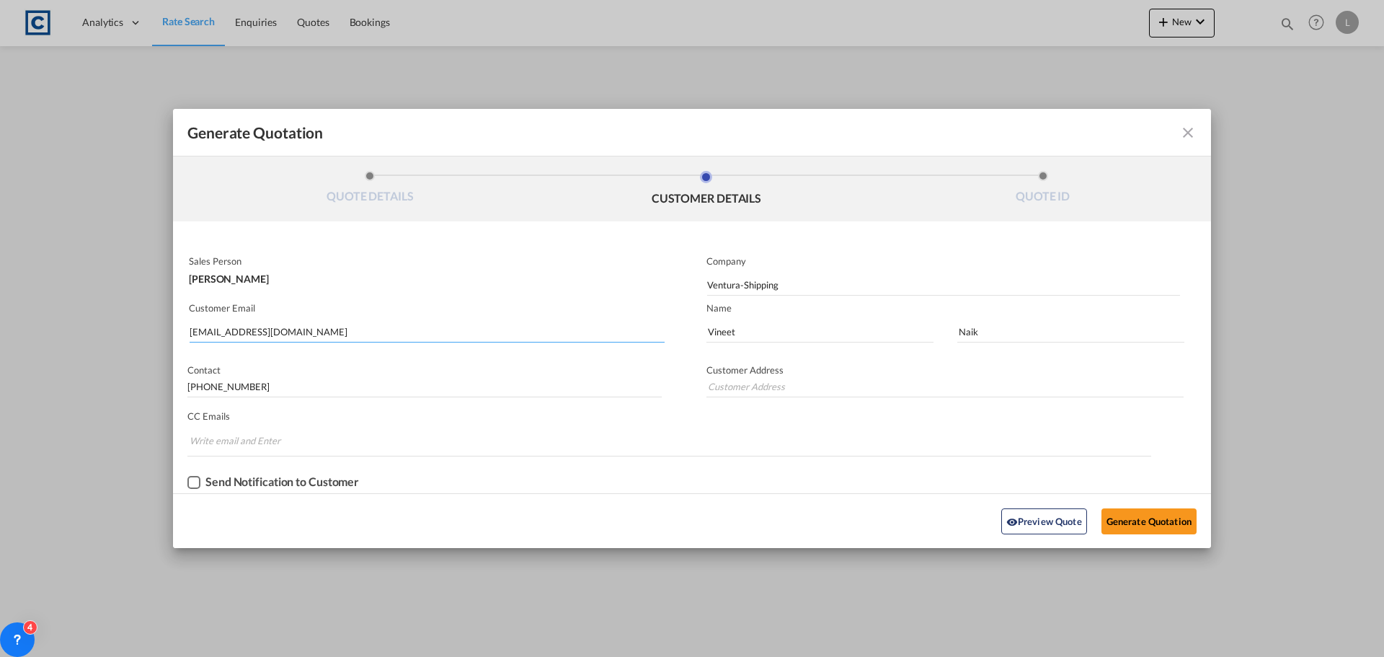
type input "Ventura Shipping UK Ltd. [STREET_ADDRESS]"
click at [1152, 519] on button "Generate Quotation" at bounding box center [1149, 521] width 95 height 26
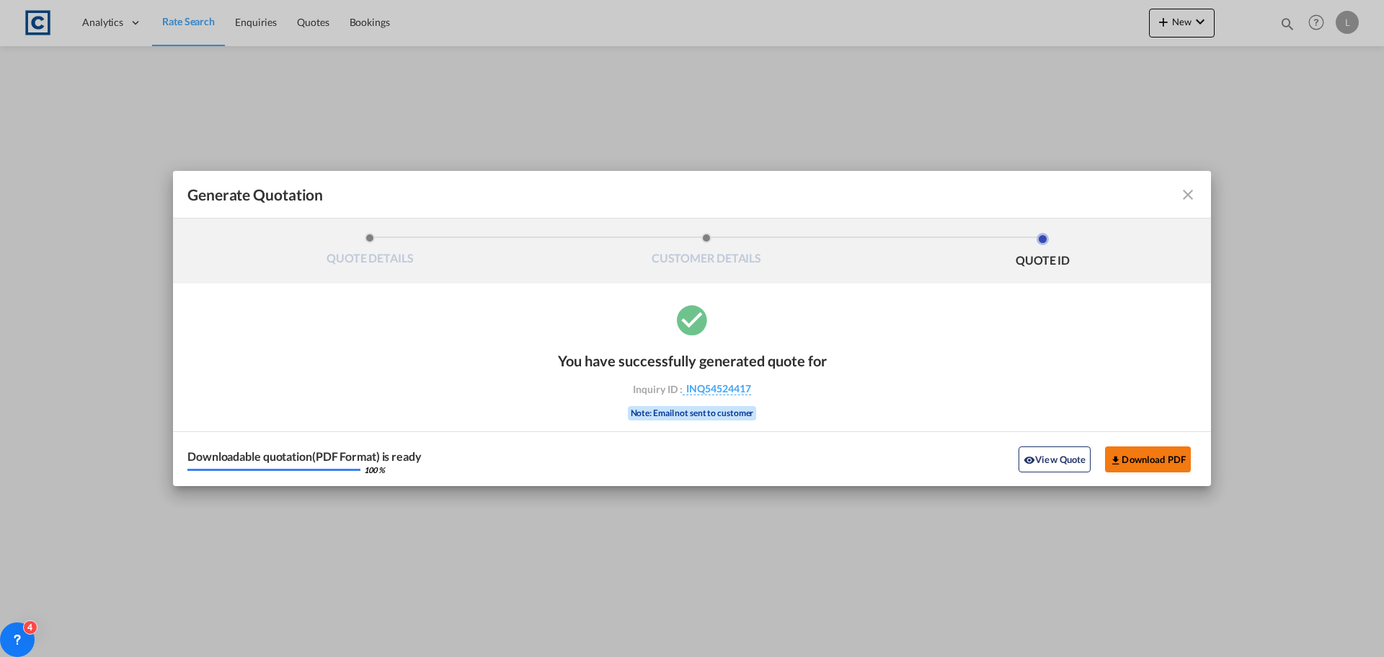
click at [1135, 459] on button "Download PDF" at bounding box center [1148, 459] width 86 height 26
click at [1184, 195] on md-icon "icon-close fg-AAA8AD cursor m-0" at bounding box center [1188, 194] width 17 height 17
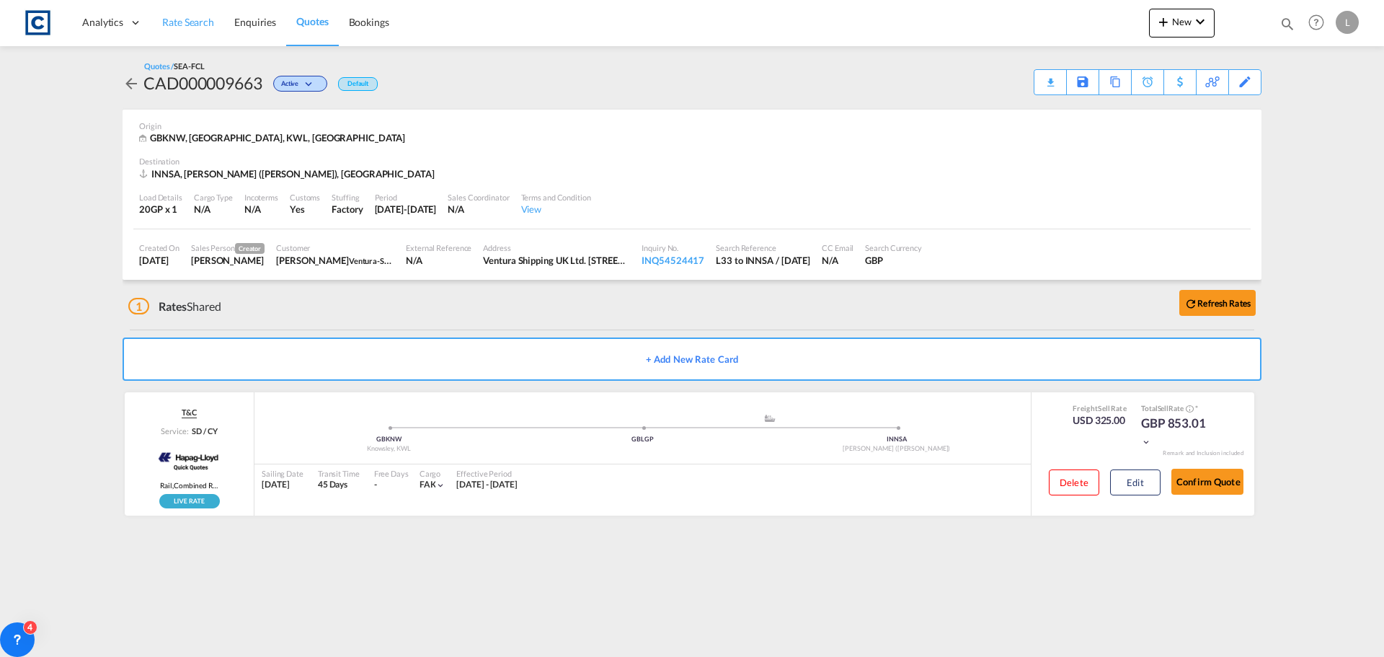
click at [177, 12] on link "Rate Search" at bounding box center [188, 22] width 72 height 47
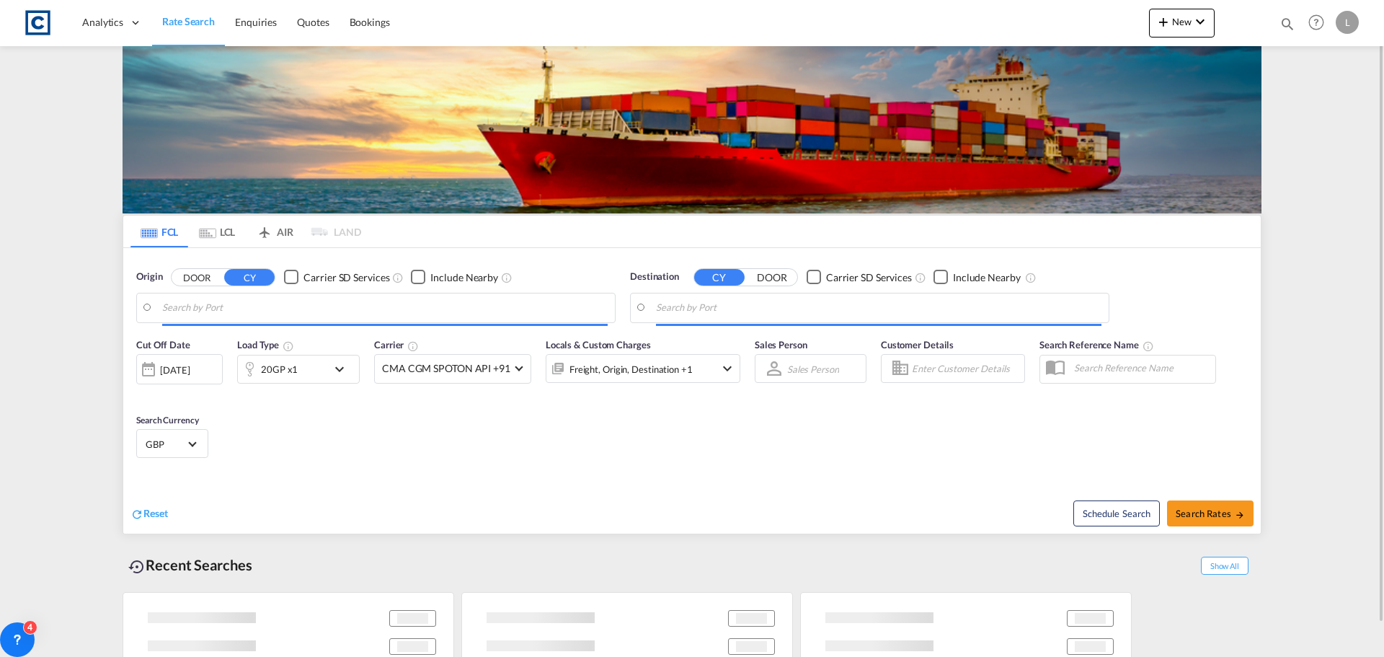
type input "GB-L33, Knowsley"
type input "[PERSON_NAME] ([PERSON_NAME]), [GEOGRAPHIC_DATA]"
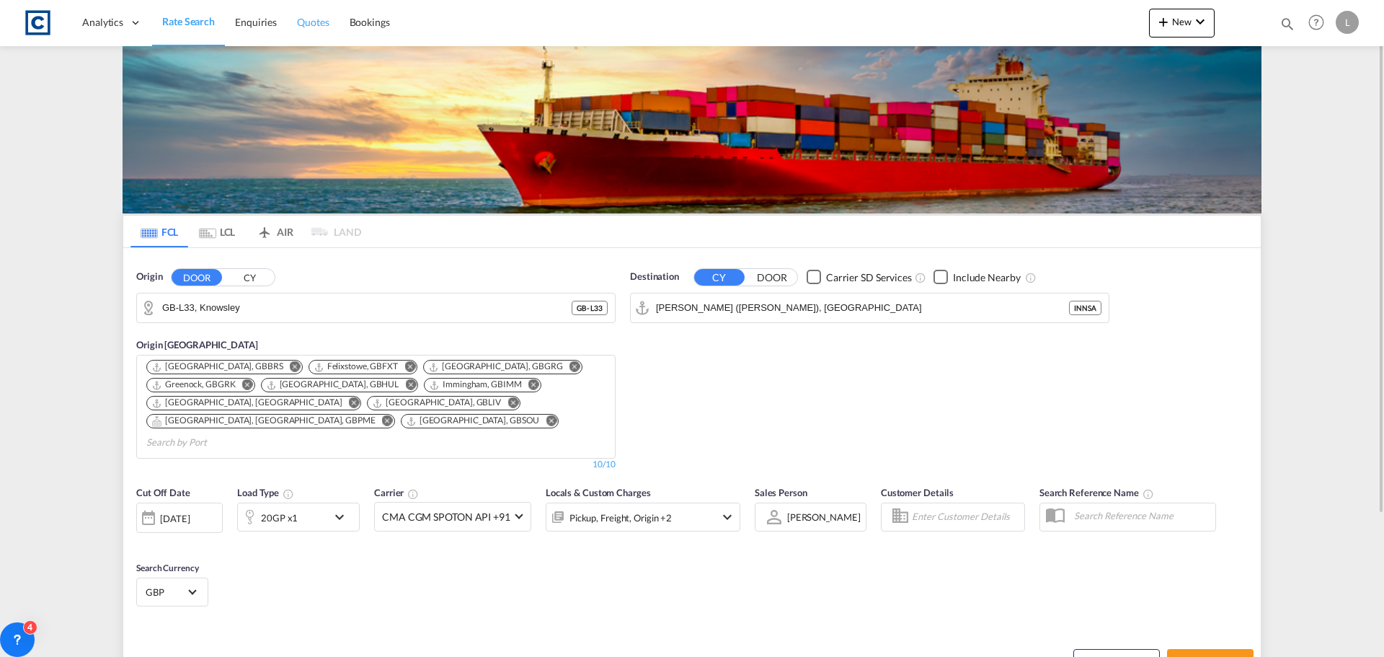
click at [314, 21] on span "Quotes" at bounding box center [313, 22] width 32 height 12
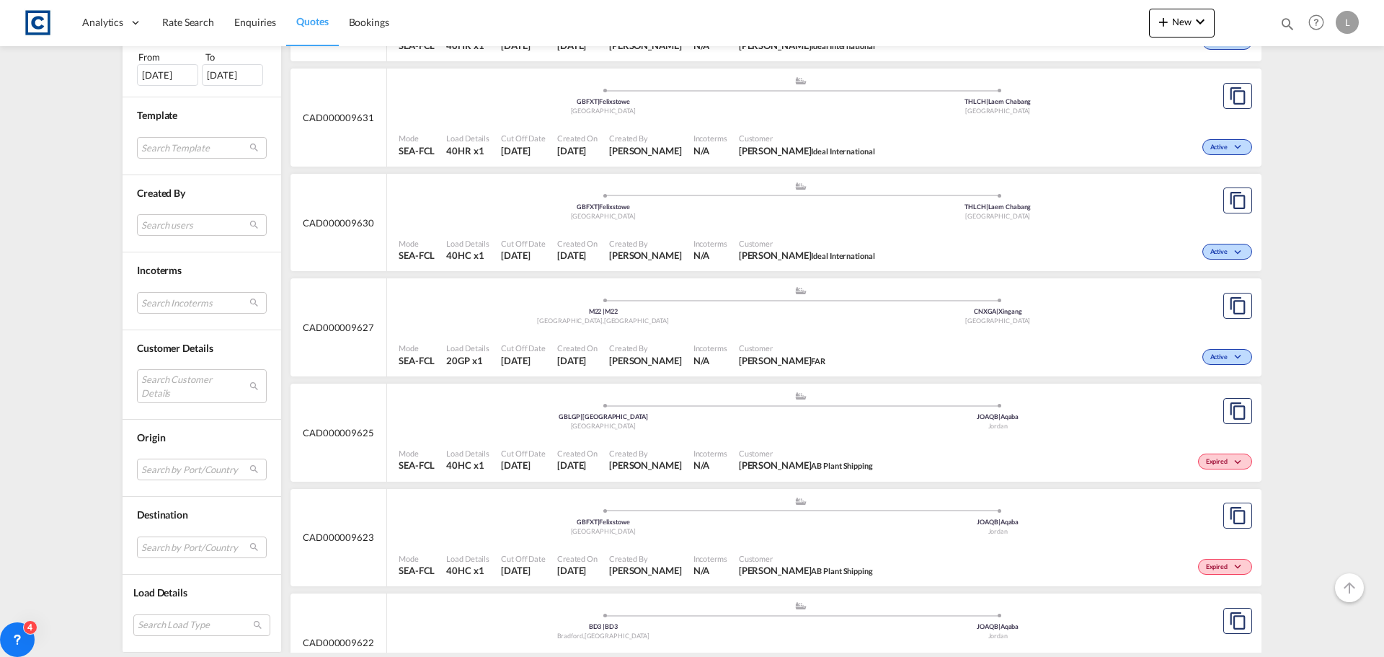
scroll to position [2451, 0]
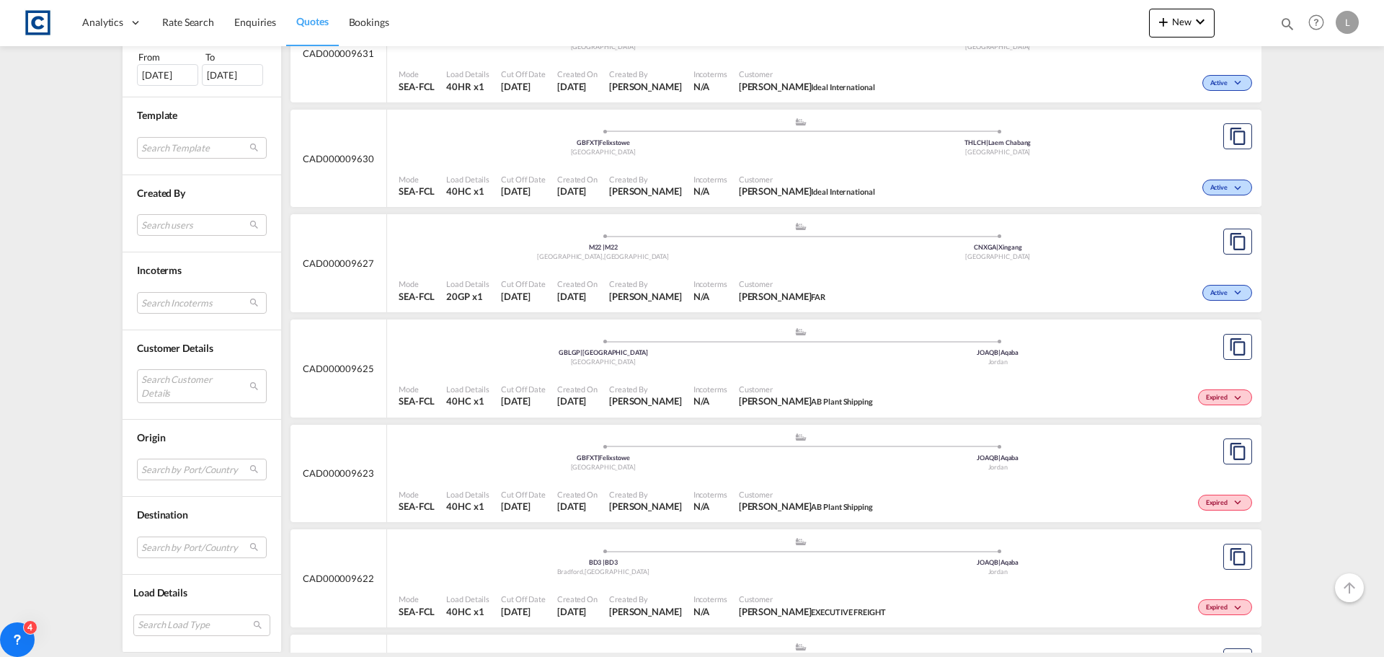
click at [871, 270] on div "Mode SEA-FCL Load Details 20GP x1 Cut Off Date [DATE] Created On [DATE] Created…" at bounding box center [824, 290] width 875 height 43
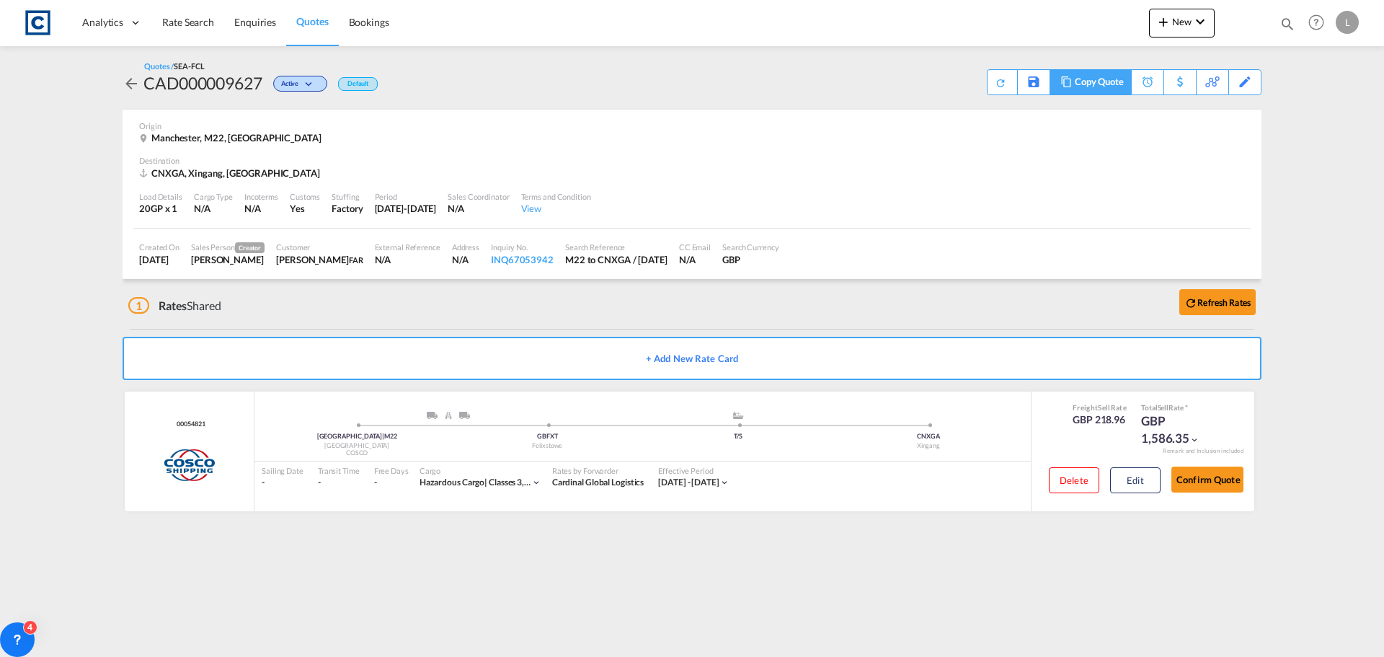
click at [1119, 84] on div "Copy Quote" at bounding box center [1099, 82] width 49 height 25
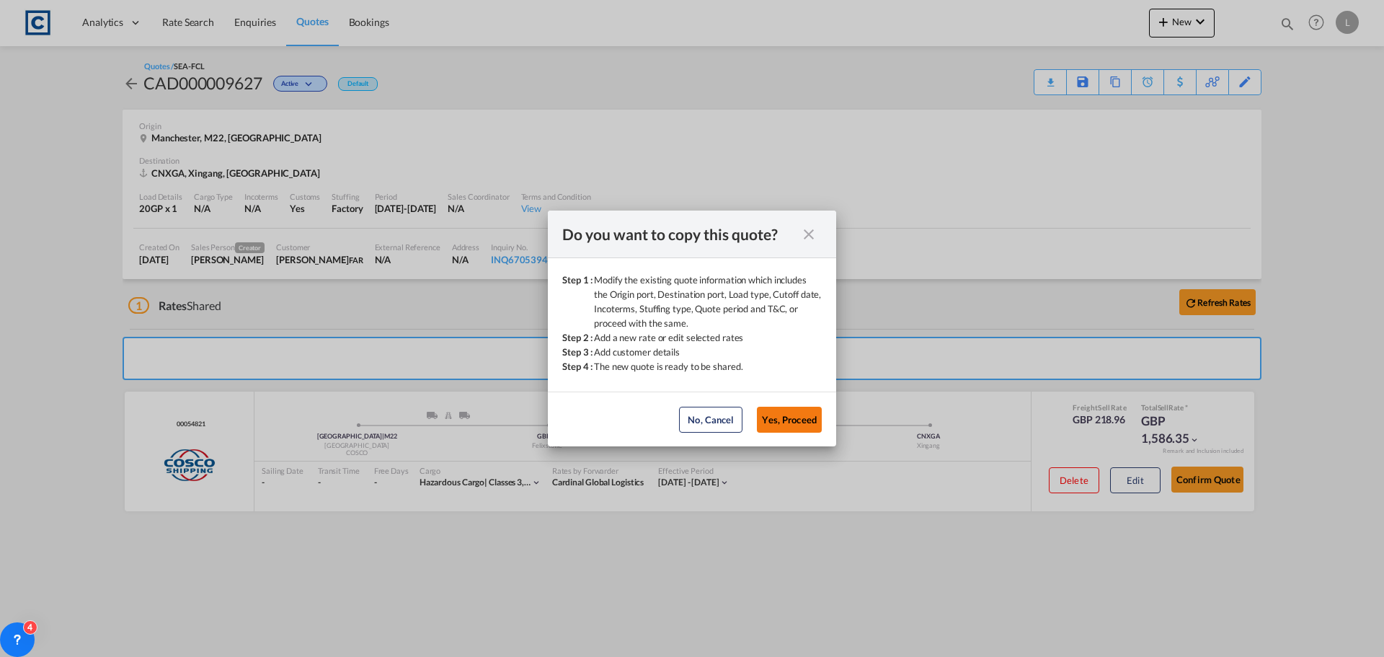
click at [798, 421] on button "Yes, Proceed" at bounding box center [789, 420] width 65 height 26
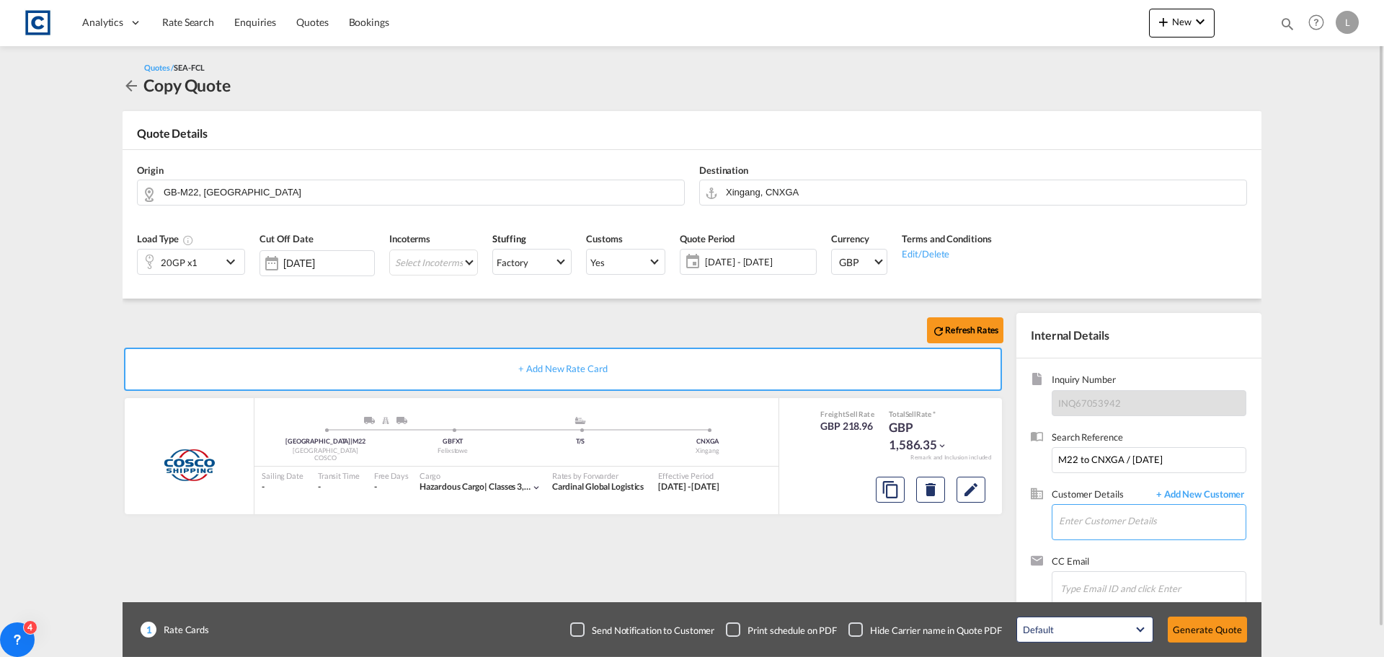
click at [1079, 517] on input "Enter Customer Details" at bounding box center [1152, 521] width 187 height 32
paste input "[PERSON_NAME] <[PERSON_NAME][EMAIL_ADDRESS][DOMAIN_NAME]>"
drag, startPoint x: 1099, startPoint y: 521, endPoint x: 1099, endPoint y: 505, distance: 15.1
click at [1099, 517] on input "[PERSON_NAME] <[PERSON_NAME][EMAIL_ADDRESS][DOMAIN_NAME]>" at bounding box center [1152, 521] width 187 height 32
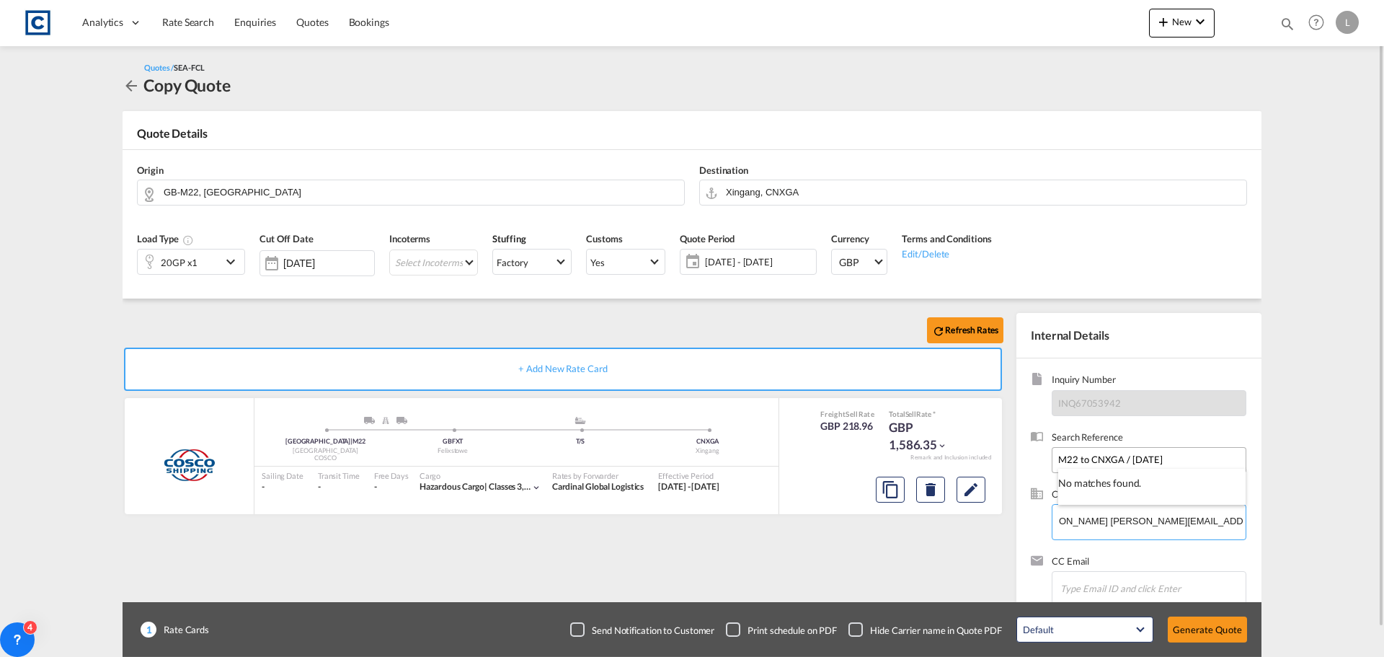
scroll to position [0, 0]
click at [1208, 521] on input "[PERSON_NAME][EMAIL_ADDRESS][DOMAIN_NAME]>" at bounding box center [1152, 521] width 187 height 32
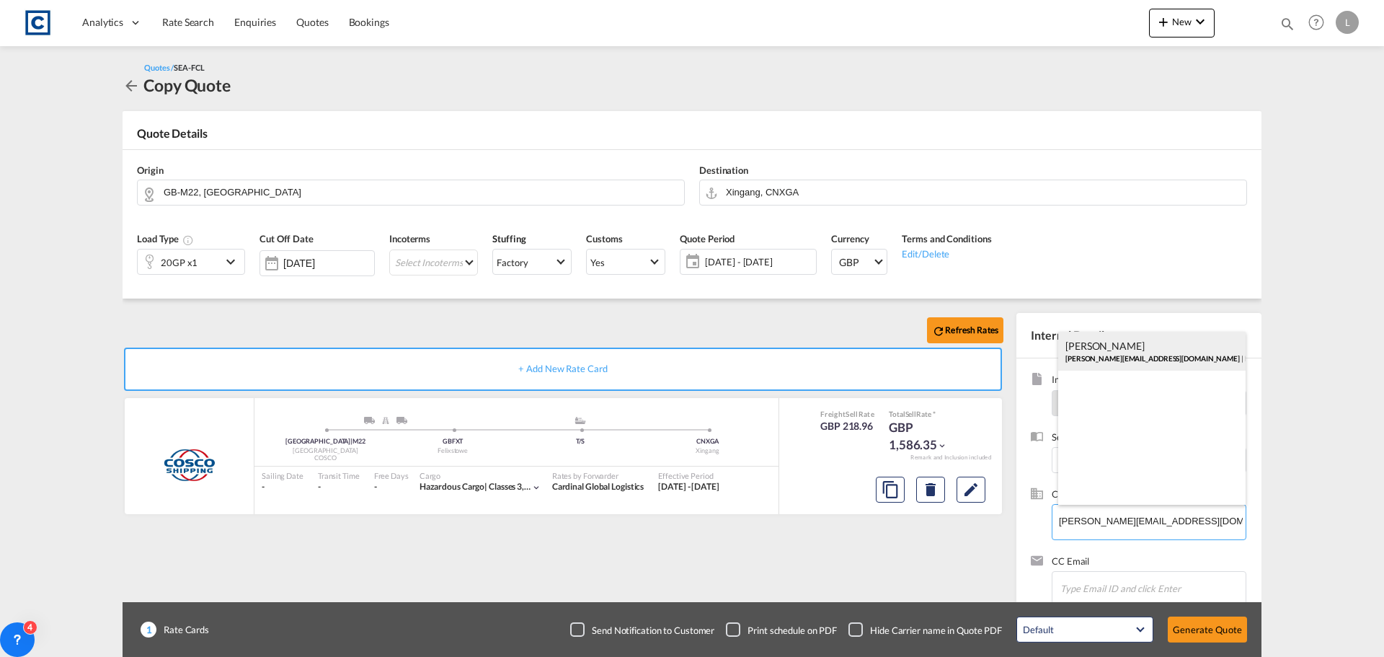
click at [1106, 352] on div "[PERSON_NAME] [PERSON_NAME][EMAIL_ADDRESS][DOMAIN_NAME] | Deep Blur Logistics" at bounding box center [1151, 351] width 187 height 39
type input "Deep Blur Logistics, [PERSON_NAME], [PERSON_NAME][EMAIL_ADDRESS][DOMAIN_NAME]"
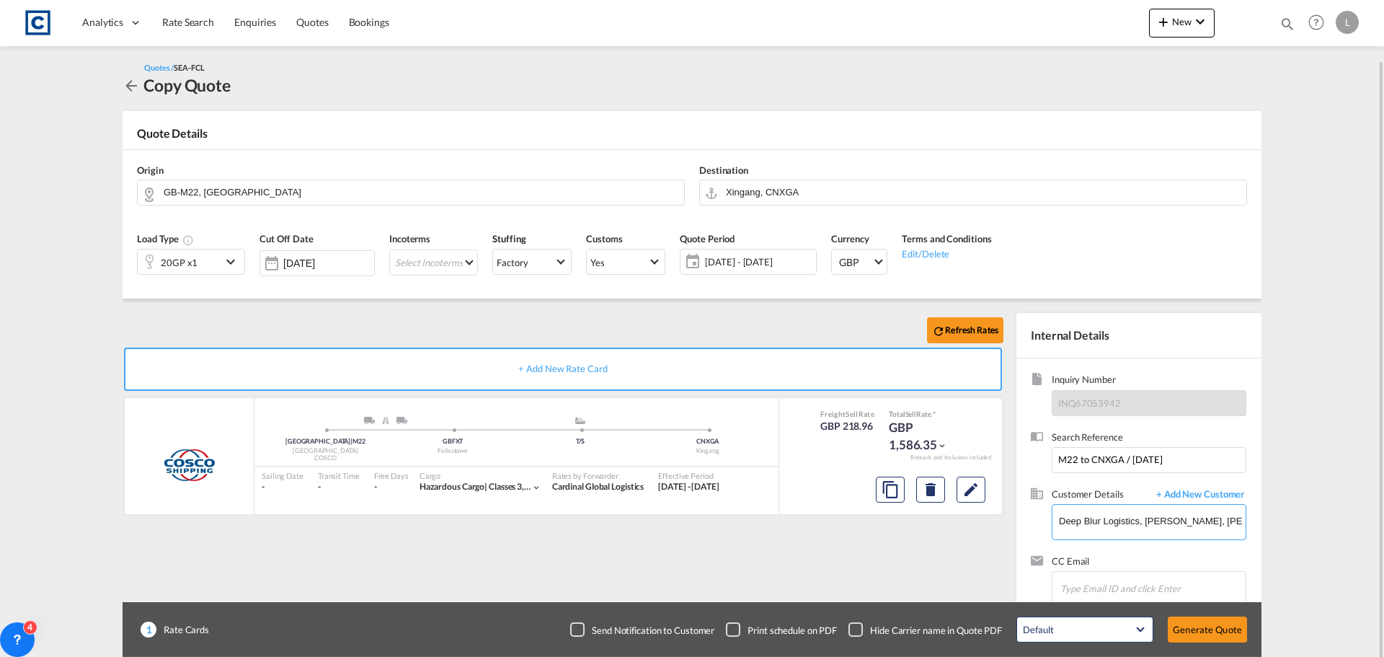
scroll to position [30, 0]
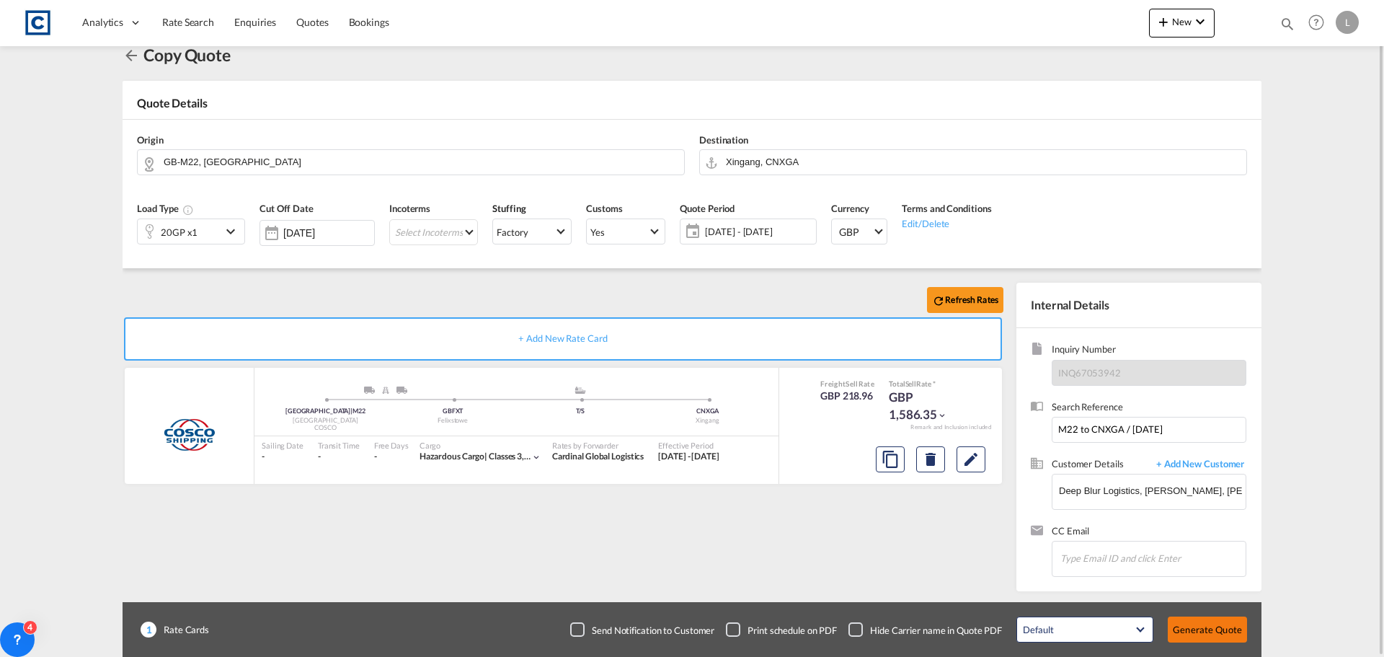
click at [1192, 624] on button "Generate Quote" at bounding box center [1207, 629] width 79 height 26
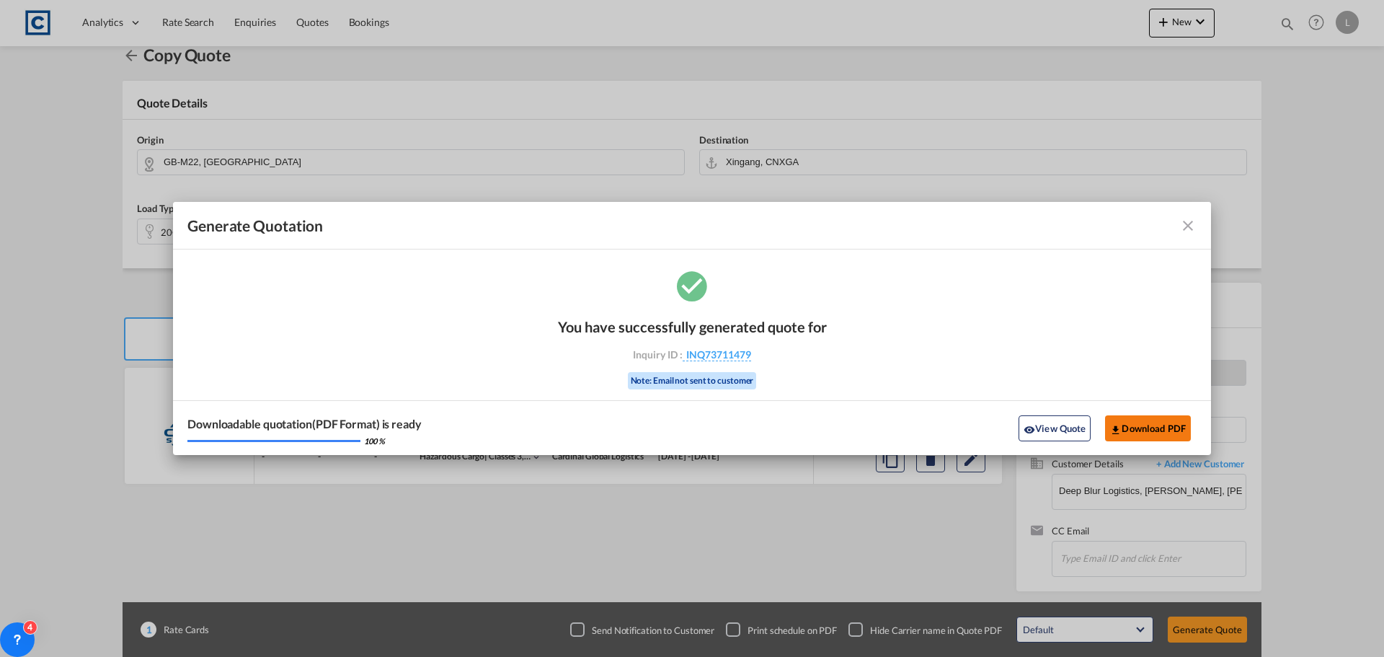
click at [1134, 424] on button "Download PDF" at bounding box center [1148, 428] width 86 height 26
click at [1182, 225] on md-icon "icon-close fg-AAA8AD cursor m-0" at bounding box center [1188, 225] width 17 height 17
